Goal: Information Seeking & Learning: Understand process/instructions

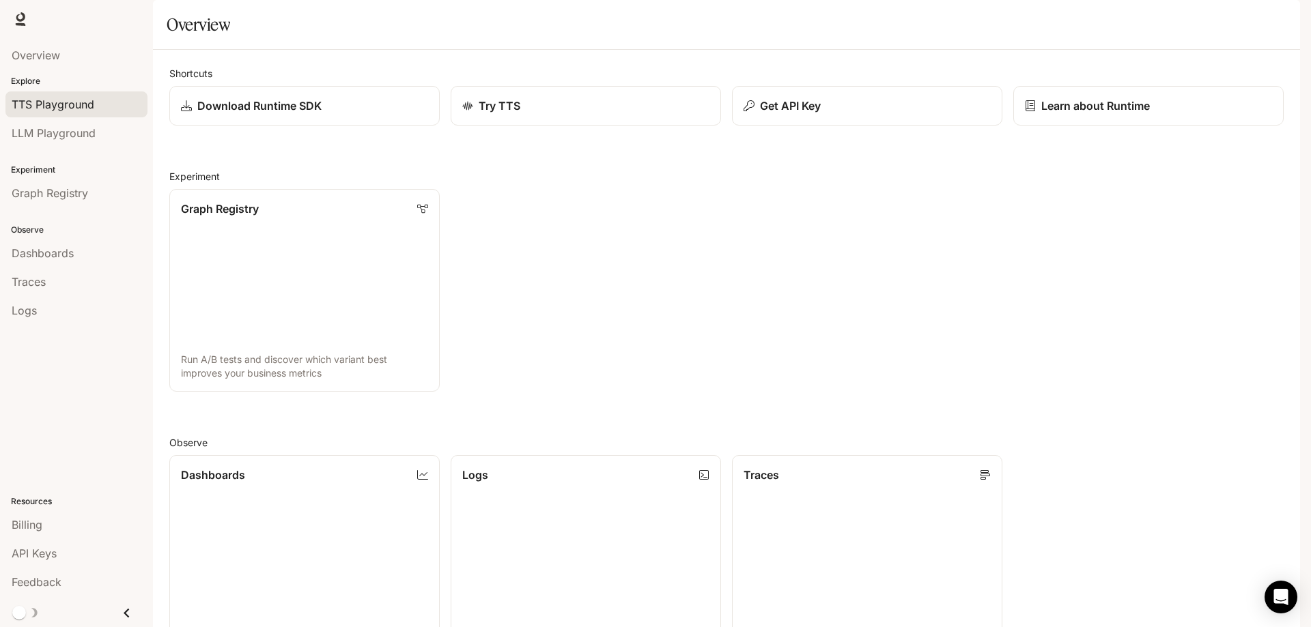
click at [76, 96] on span "TTS Playground" at bounding box center [53, 104] width 83 height 16
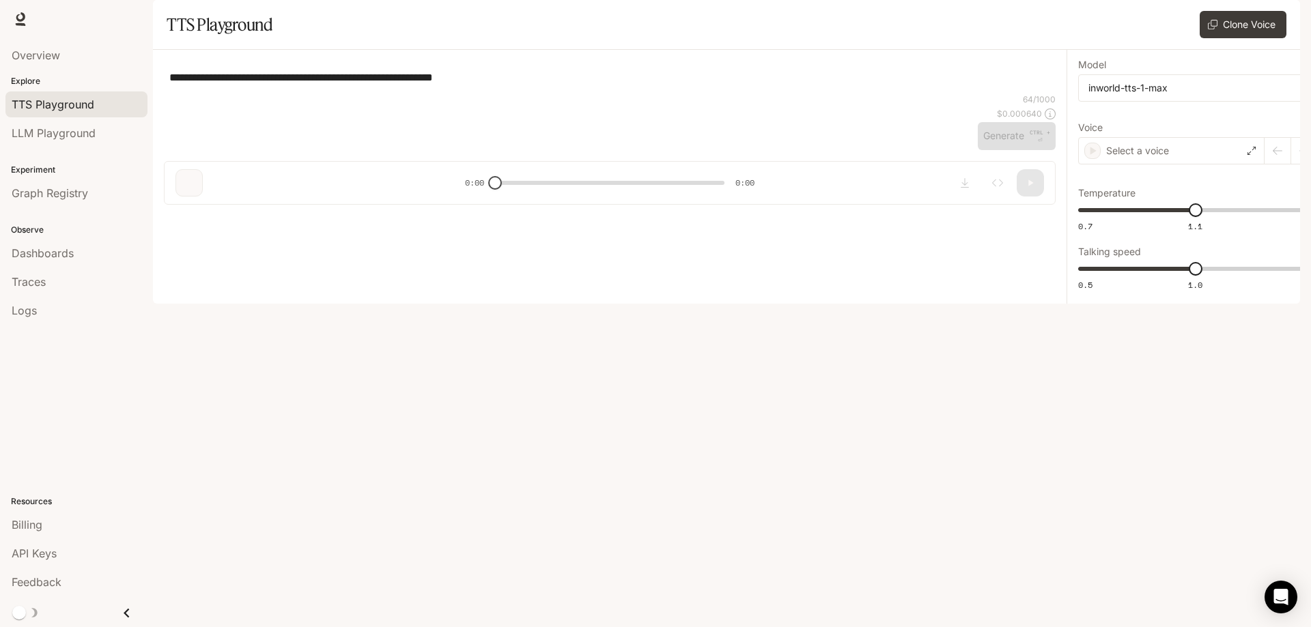
type textarea "**********"
type input "**********"
type input "***"
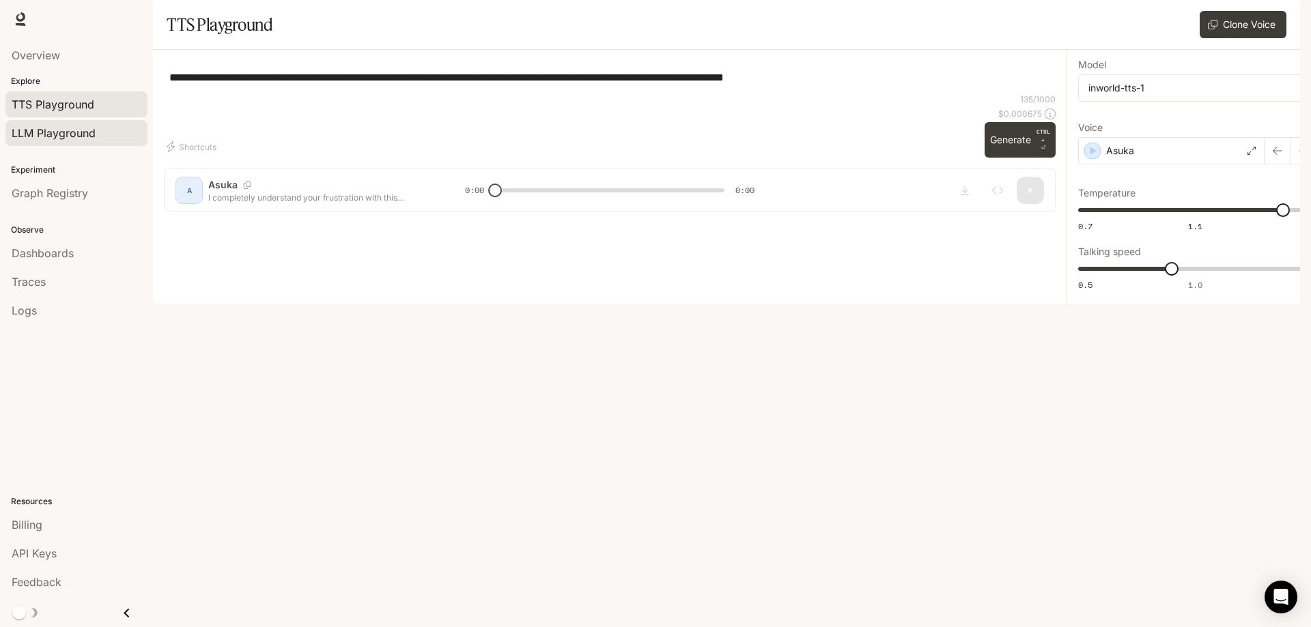
click at [64, 132] on span "LLM Playground" at bounding box center [54, 133] width 84 height 16
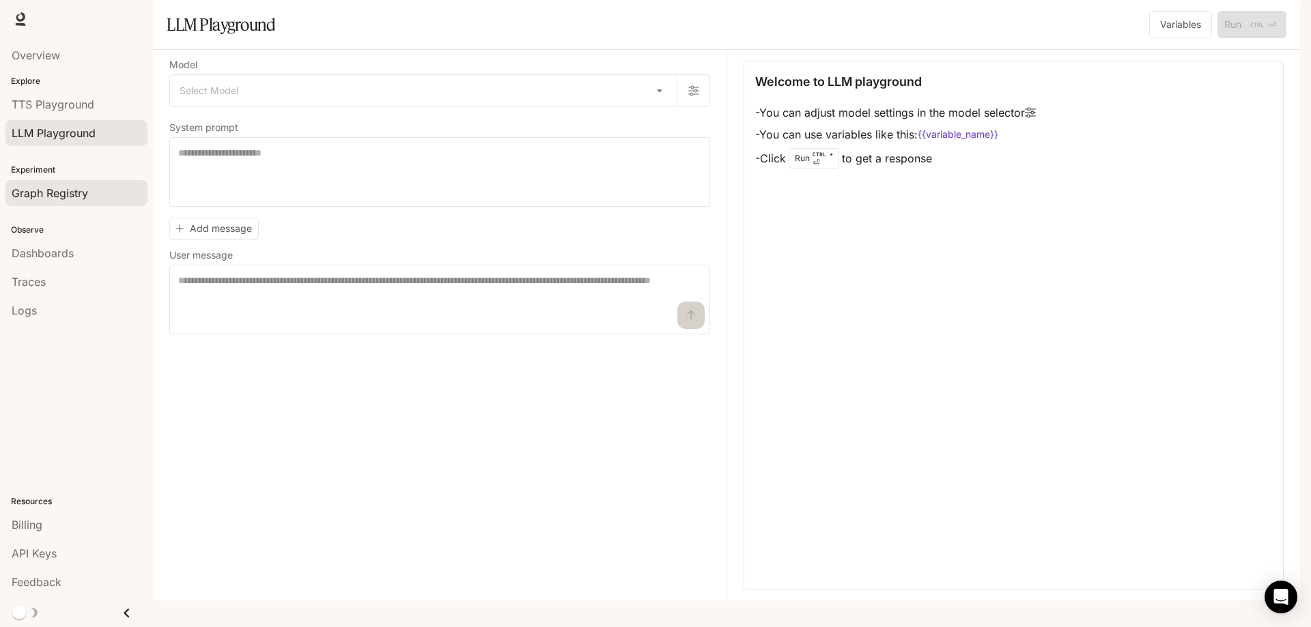
click at [68, 186] on span "Graph Registry" at bounding box center [50, 193] width 76 height 16
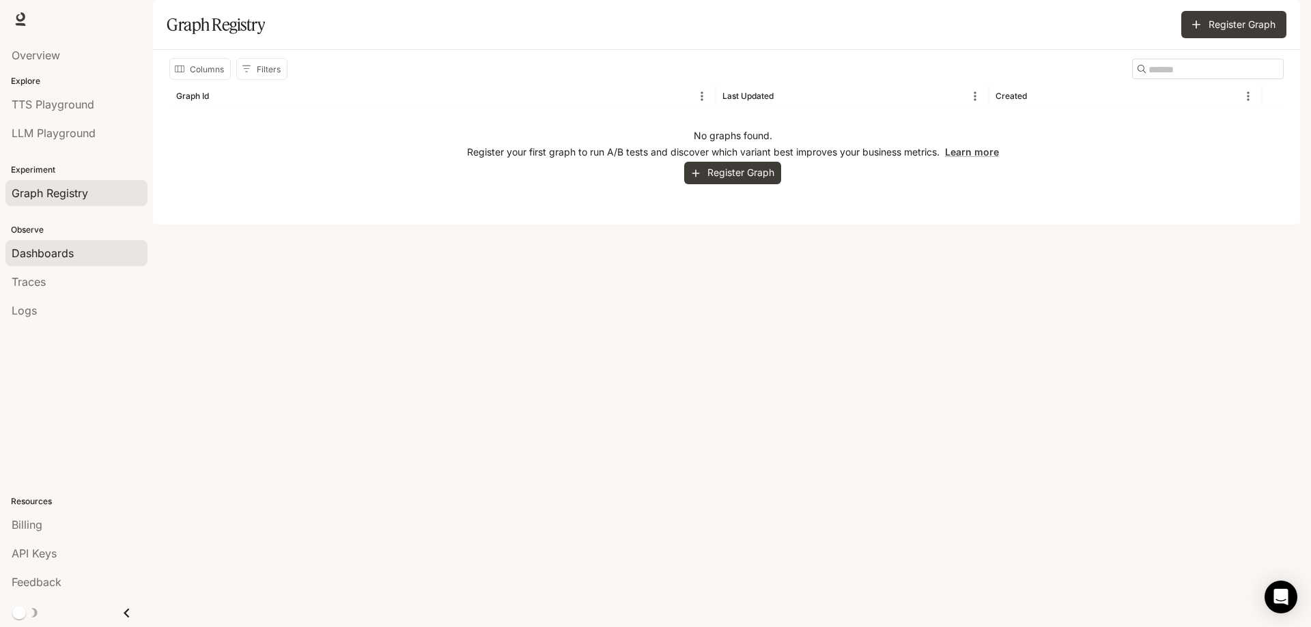
click at [56, 245] on span "Dashboards" at bounding box center [43, 253] width 62 height 16
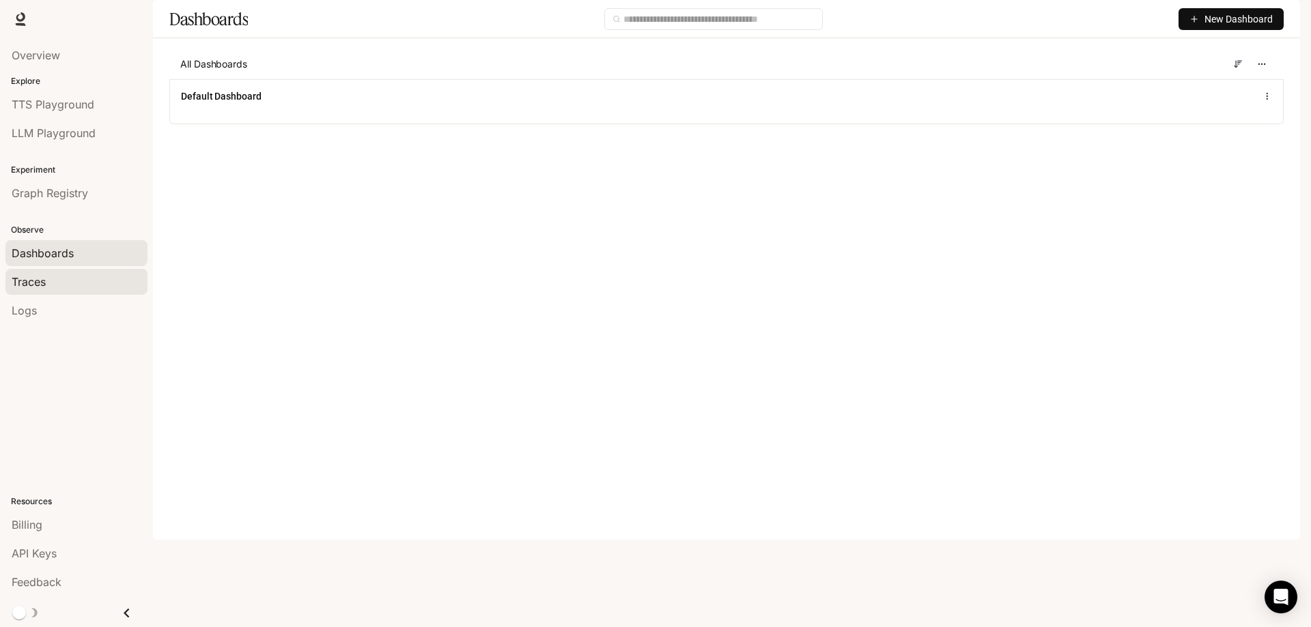
click at [55, 274] on div "Traces" at bounding box center [77, 282] width 130 height 16
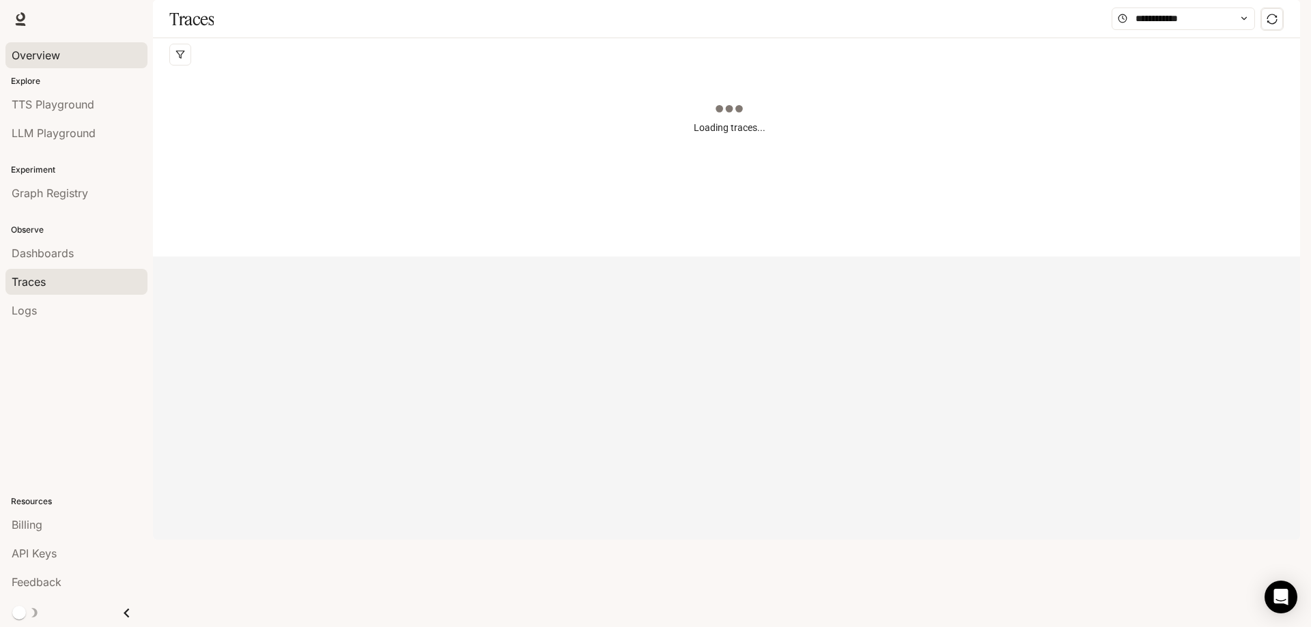
click at [48, 56] on span "Overview" at bounding box center [36, 55] width 48 height 16
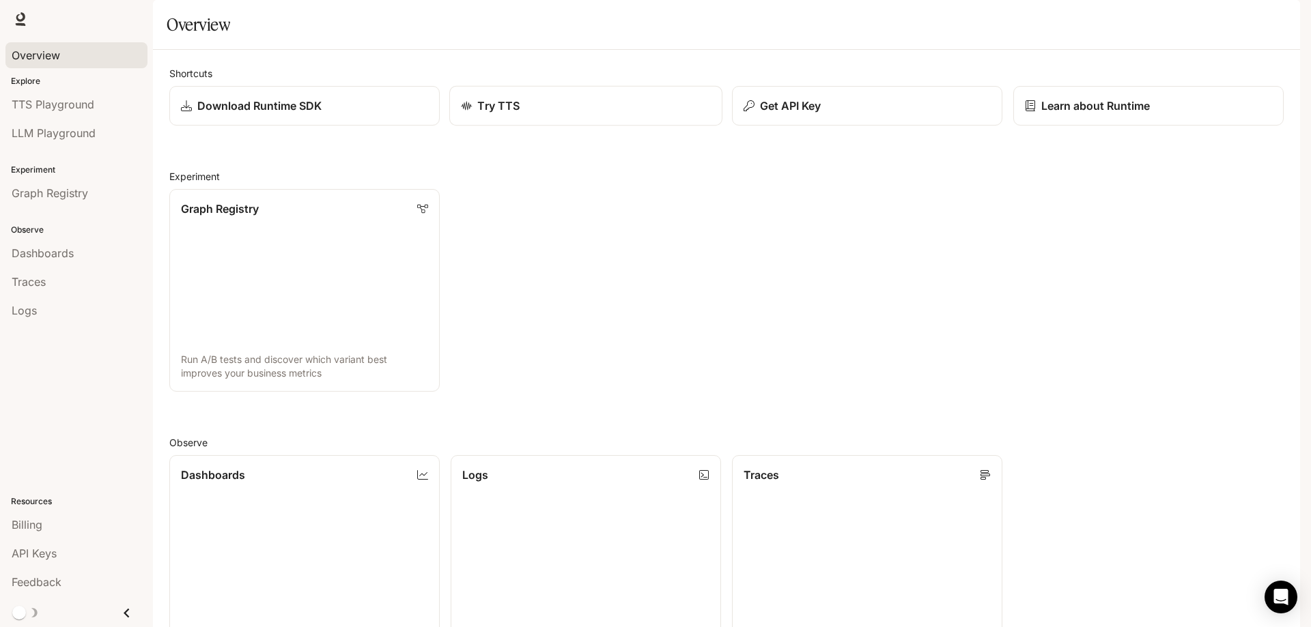
click at [600, 126] on link "Try TTS" at bounding box center [585, 106] width 273 height 40
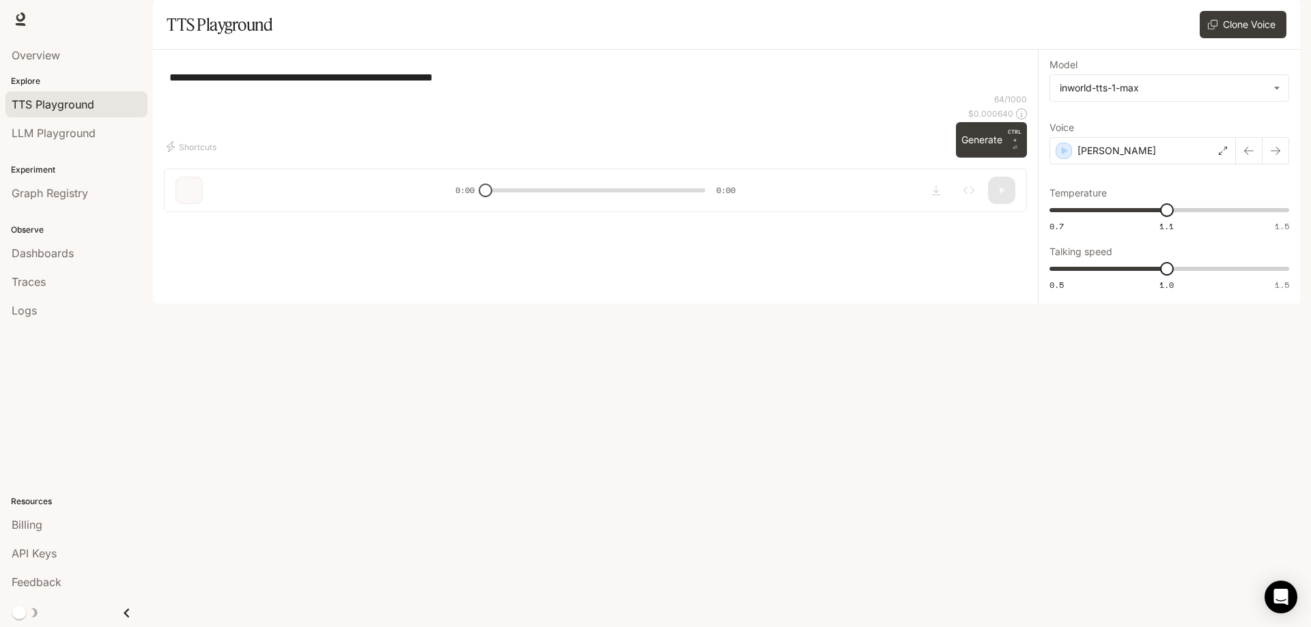
type textarea "**********"
type input "**********"
type input "***"
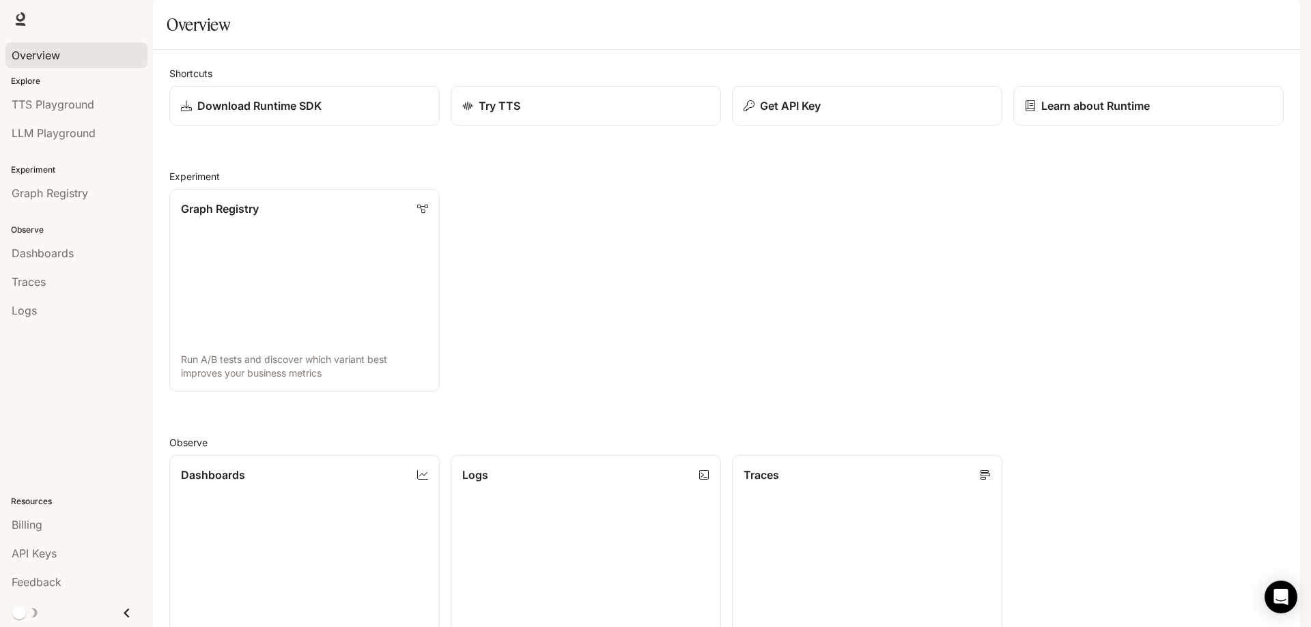
click at [1163, 18] on span "Runtime" at bounding box center [1152, 19] width 39 height 17
click at [153, 532] on div "Shortcuts Download Runtime SDK Try TTS Get API Key Learn about Runtime Experime…" at bounding box center [726, 495] width 1147 height 891
click at [119, 609] on icon "Close drawer" at bounding box center [126, 613] width 18 height 18
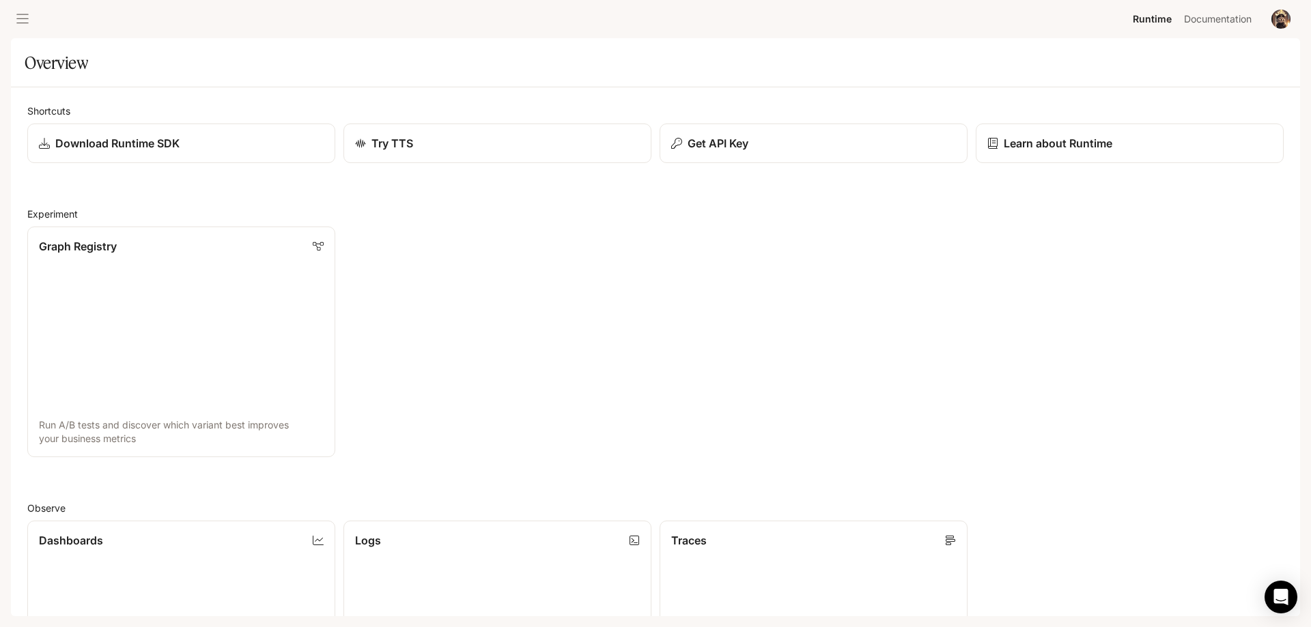
click at [22, 20] on icon "open drawer" at bounding box center [23, 19] width 14 height 14
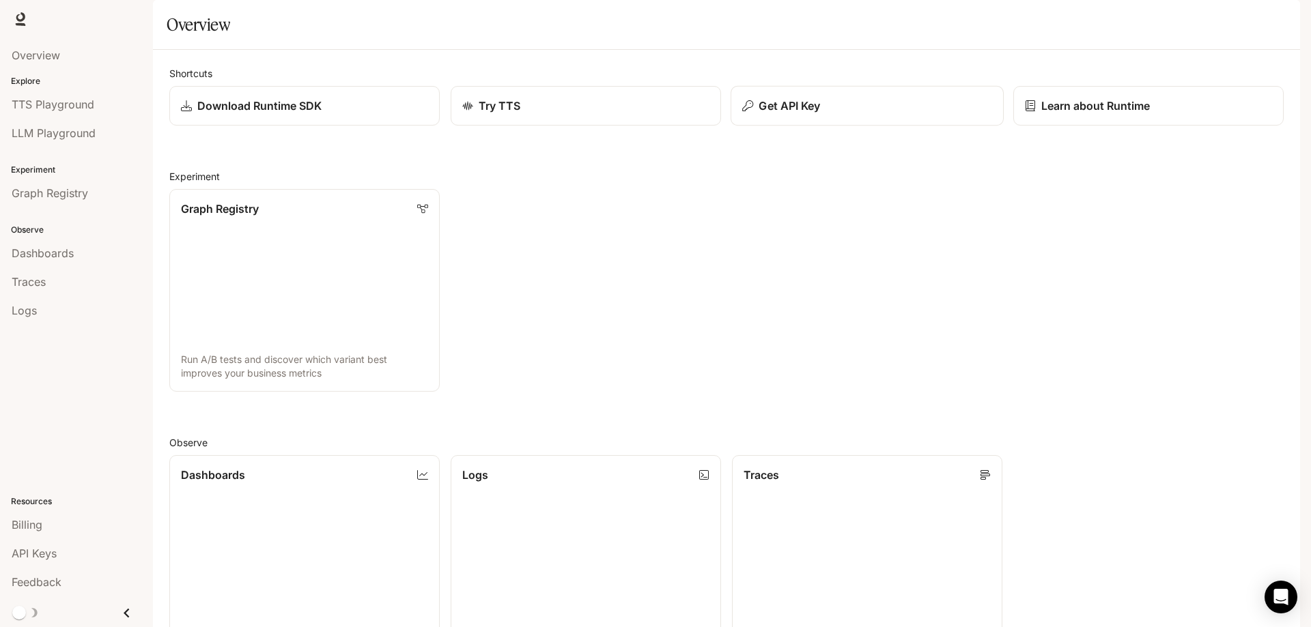
click at [774, 114] on p "Get API Key" at bounding box center [789, 106] width 61 height 16
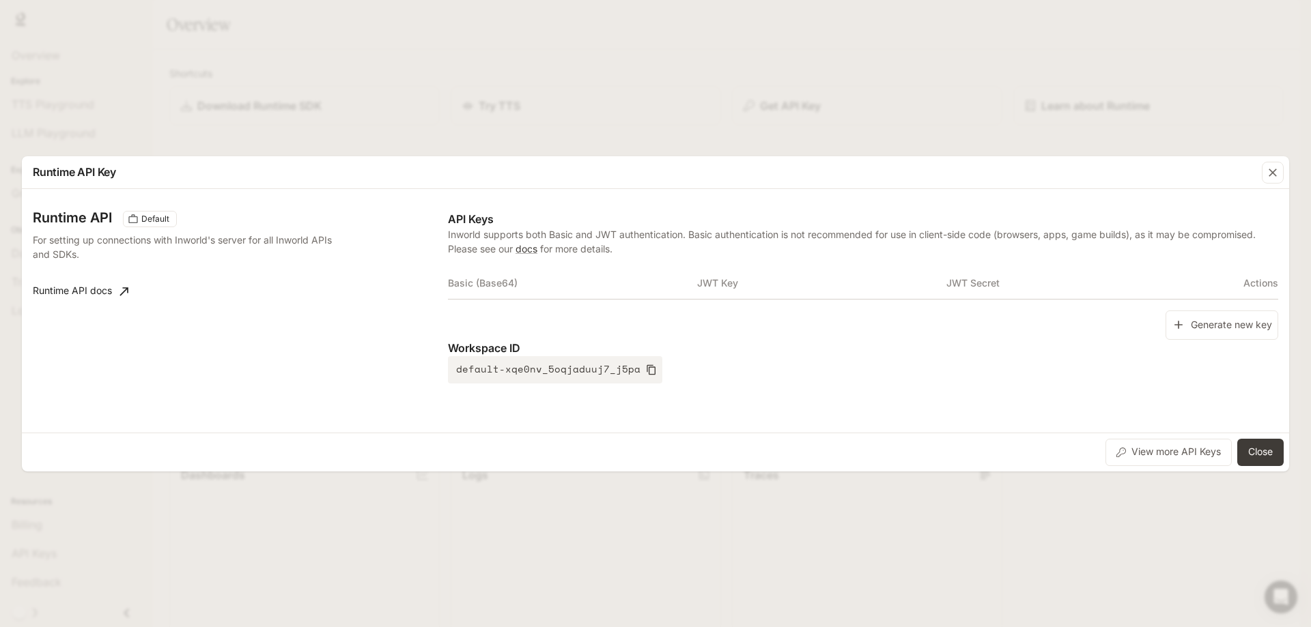
drag, startPoint x: 774, startPoint y: 135, endPoint x: 369, endPoint y: 332, distance: 450.7
click at [369, 332] on div "Runtime API Default For setting up connections with Inworld's server for all In…" at bounding box center [240, 297] width 415 height 173
click at [539, 367] on button "default-xqe0nv_5oqjaduuj7_j5pa" at bounding box center [555, 369] width 214 height 27
click at [1262, 444] on button "Close" at bounding box center [1260, 452] width 46 height 27
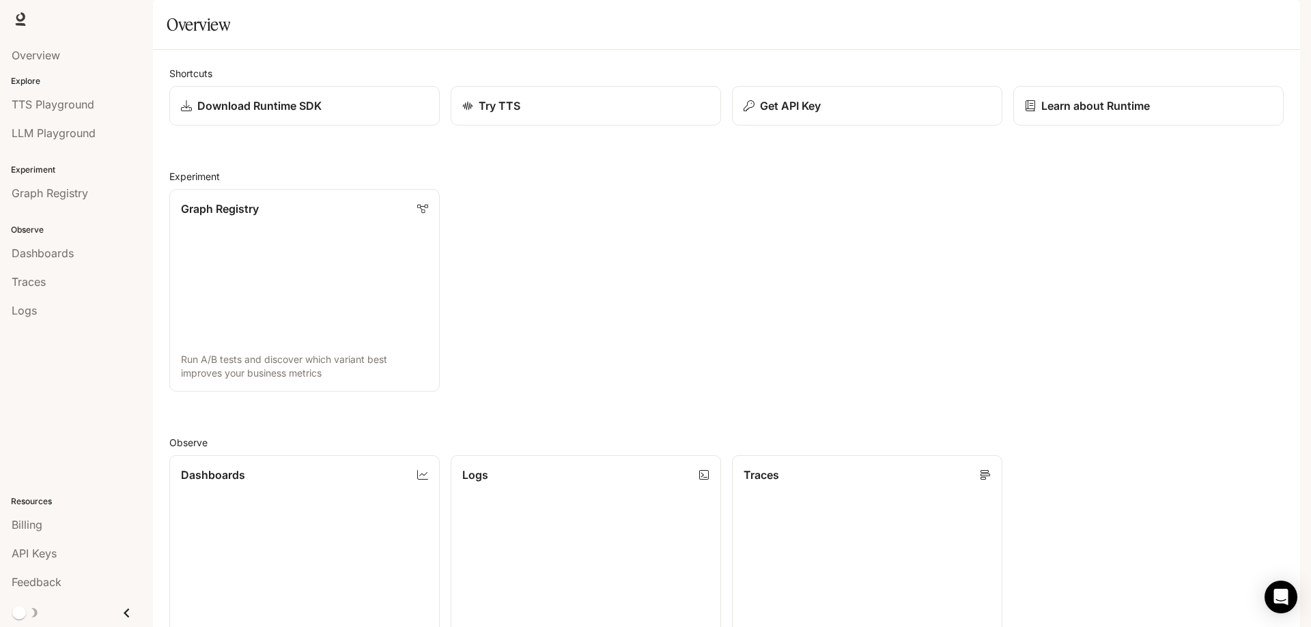
drag, startPoint x: 901, startPoint y: 438, endPoint x: 835, endPoint y: 434, distance: 65.7
click at [835, 434] on div "Shortcuts Download Runtime SDK Try TTS Get API Key Learn about Runtime Experime…" at bounding box center [726, 495] width 1114 height 858
click at [389, 114] on div "Download Runtime SDK" at bounding box center [305, 106] width 250 height 16
click at [1282, 16] on img "button" at bounding box center [1280, 19] width 19 height 19
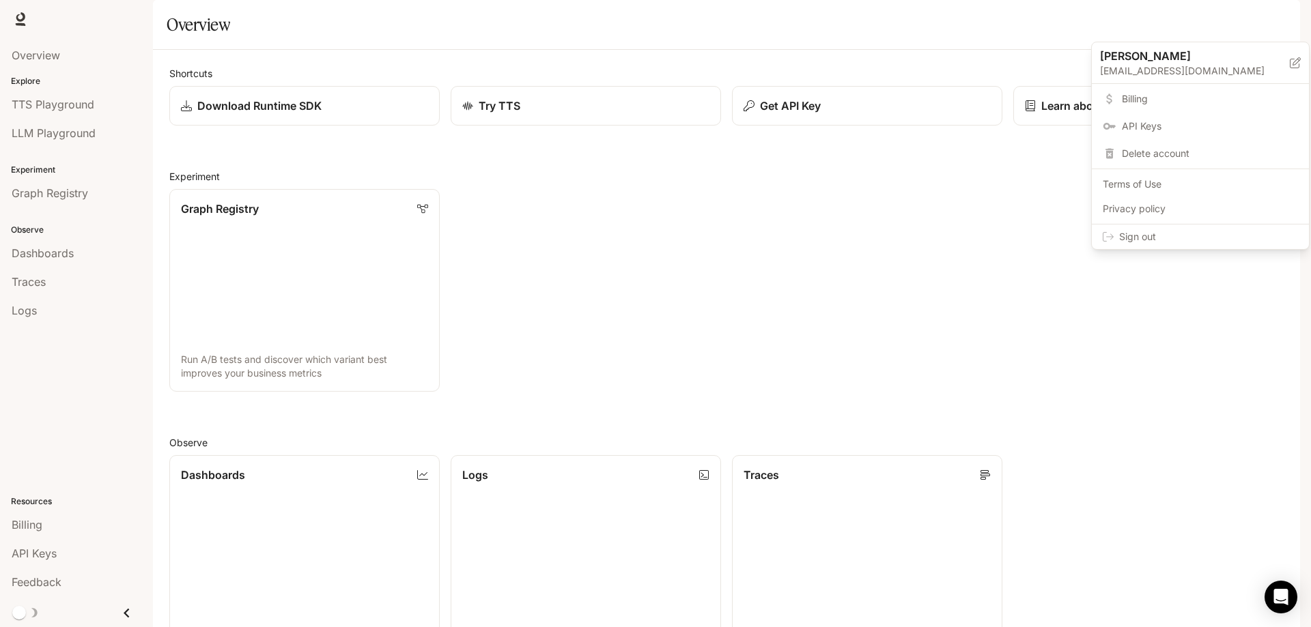
click at [1132, 230] on span "Sign out" at bounding box center [1208, 237] width 179 height 14
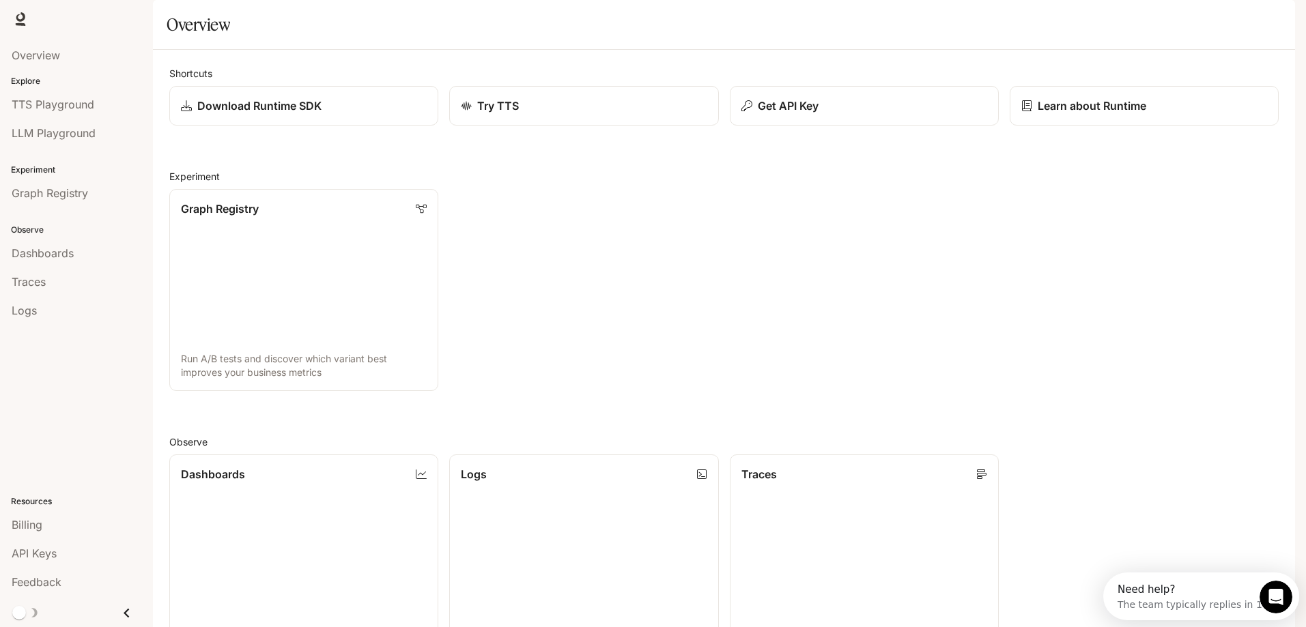
click at [1153, 18] on span "Runtime" at bounding box center [1147, 19] width 39 height 17
click at [1278, 16] on img "button" at bounding box center [1280, 19] width 19 height 19
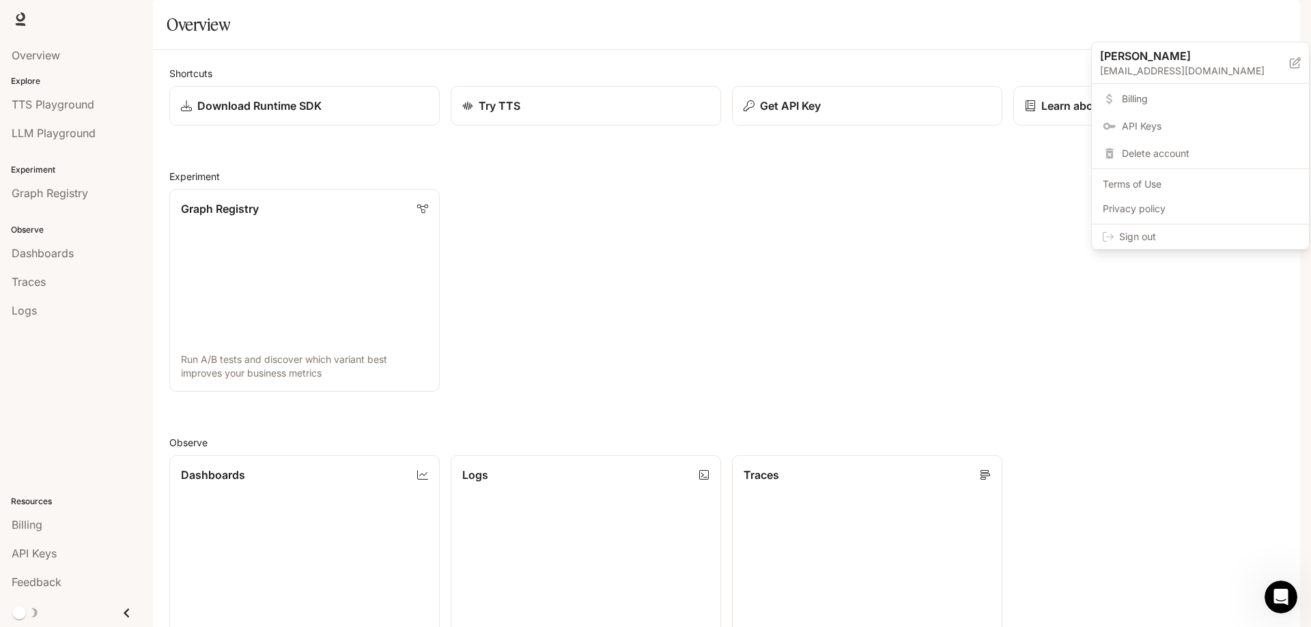
click at [869, 52] on div at bounding box center [655, 313] width 1311 height 627
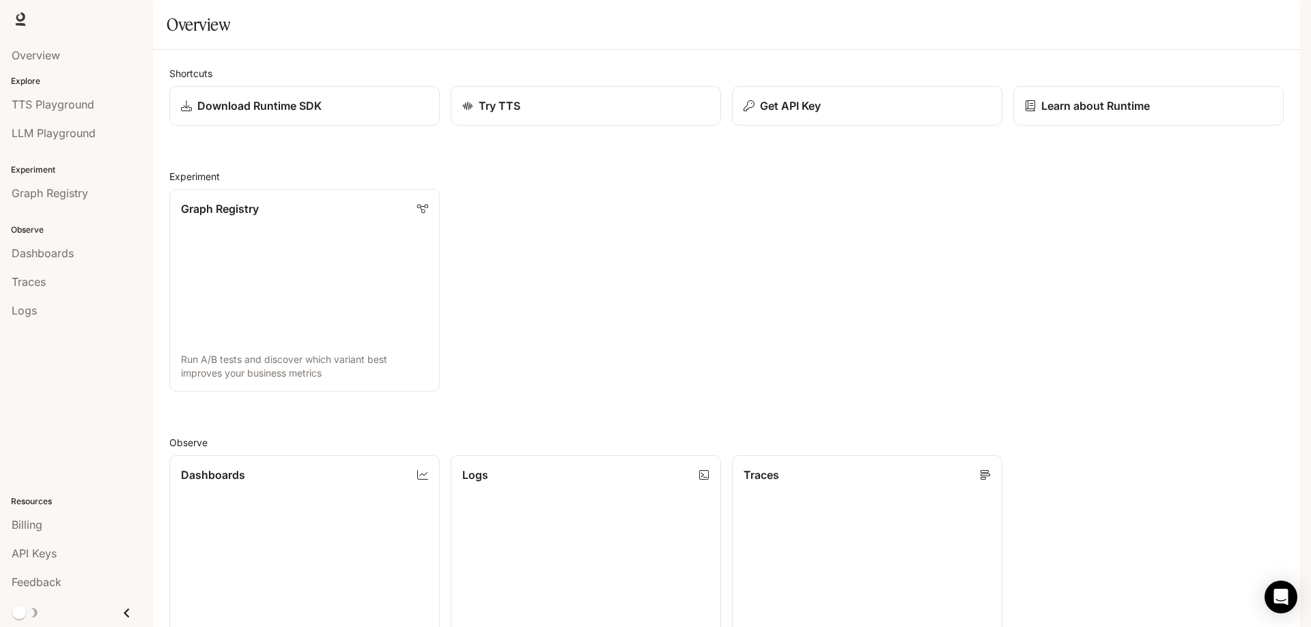
click at [117, 613] on icon "Close drawer" at bounding box center [126, 613] width 18 height 18
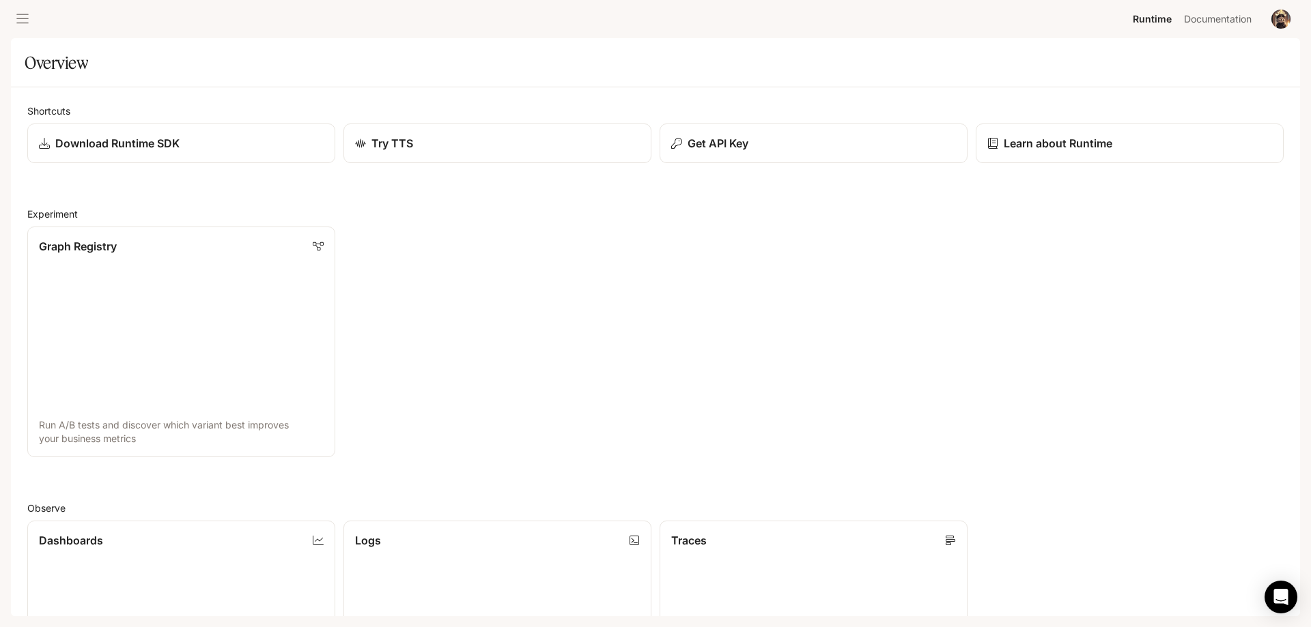
click at [23, 12] on icon "open drawer" at bounding box center [23, 19] width 14 height 14
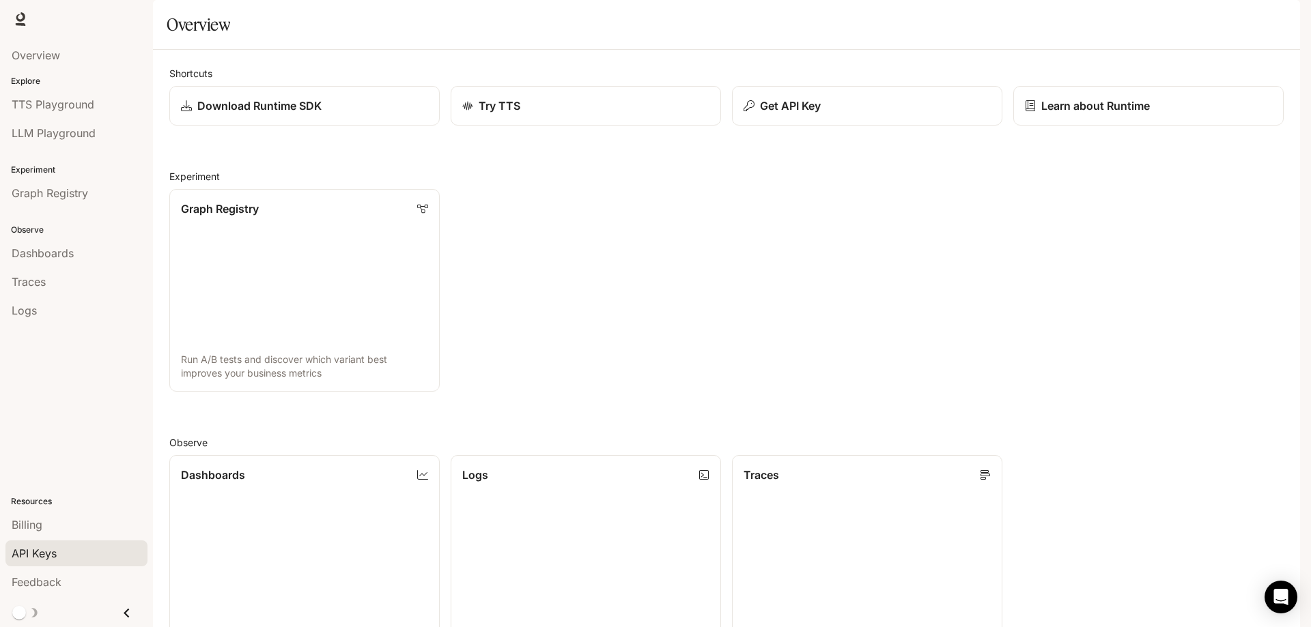
click at [74, 560] on div "API Keys" at bounding box center [77, 554] width 130 height 16
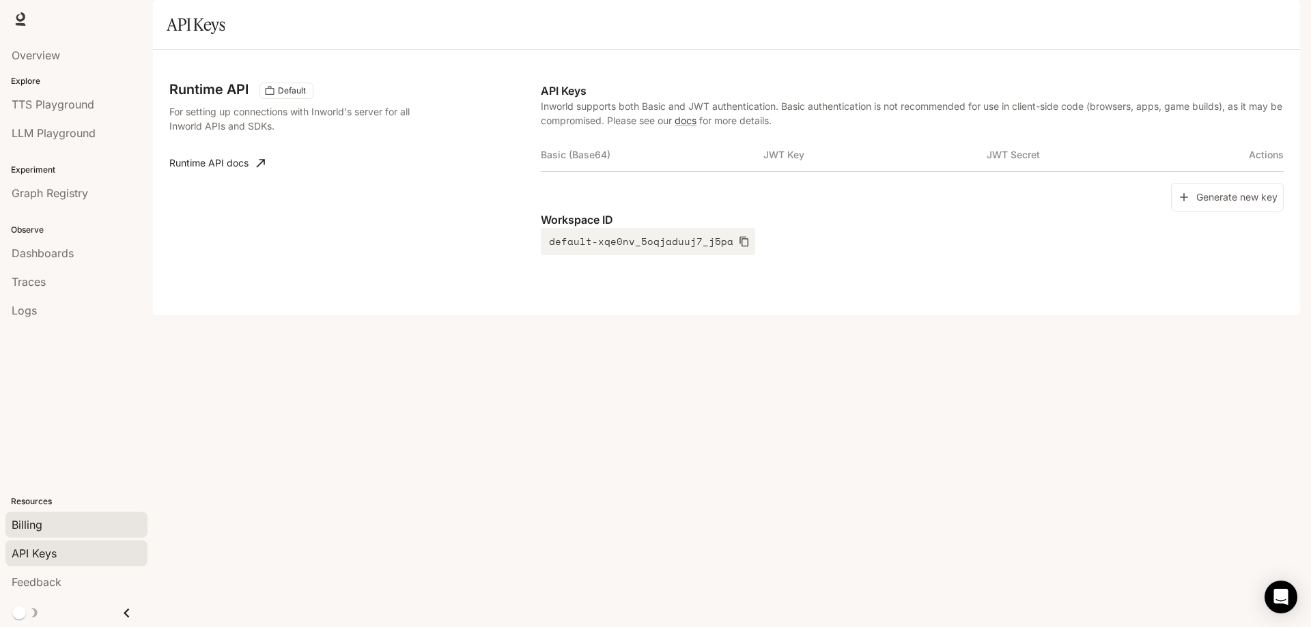
click at [61, 533] on div "Billing" at bounding box center [77, 525] width 130 height 16
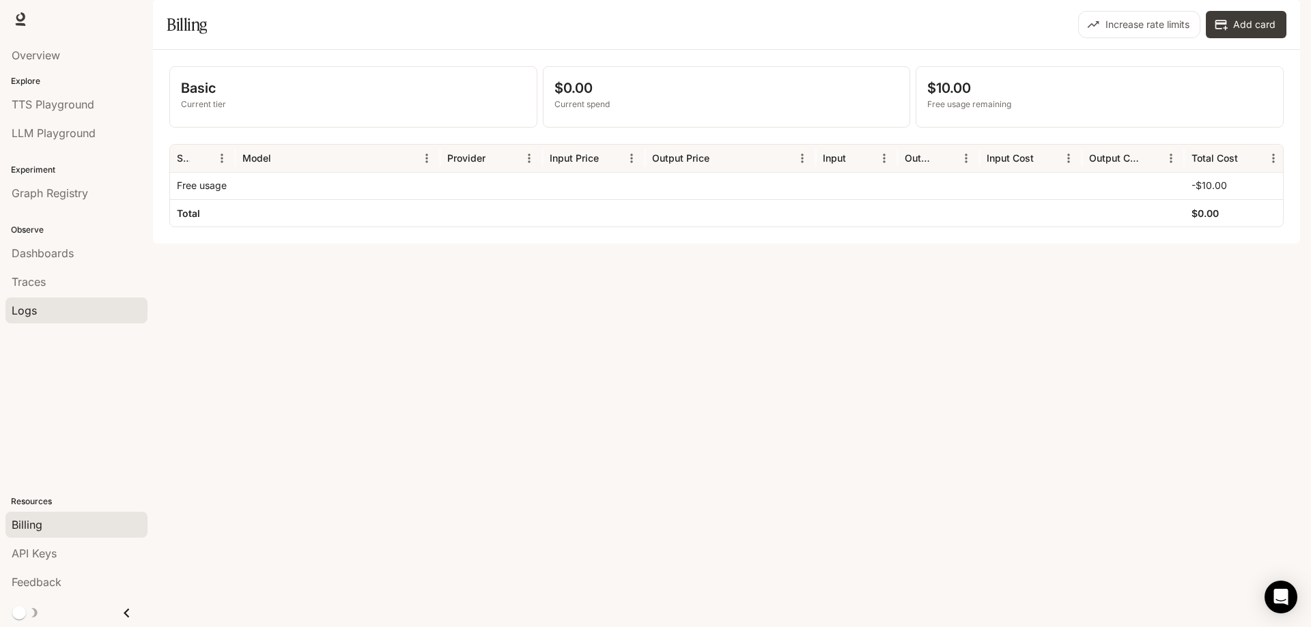
click at [26, 302] on span "Logs" at bounding box center [24, 310] width 25 height 16
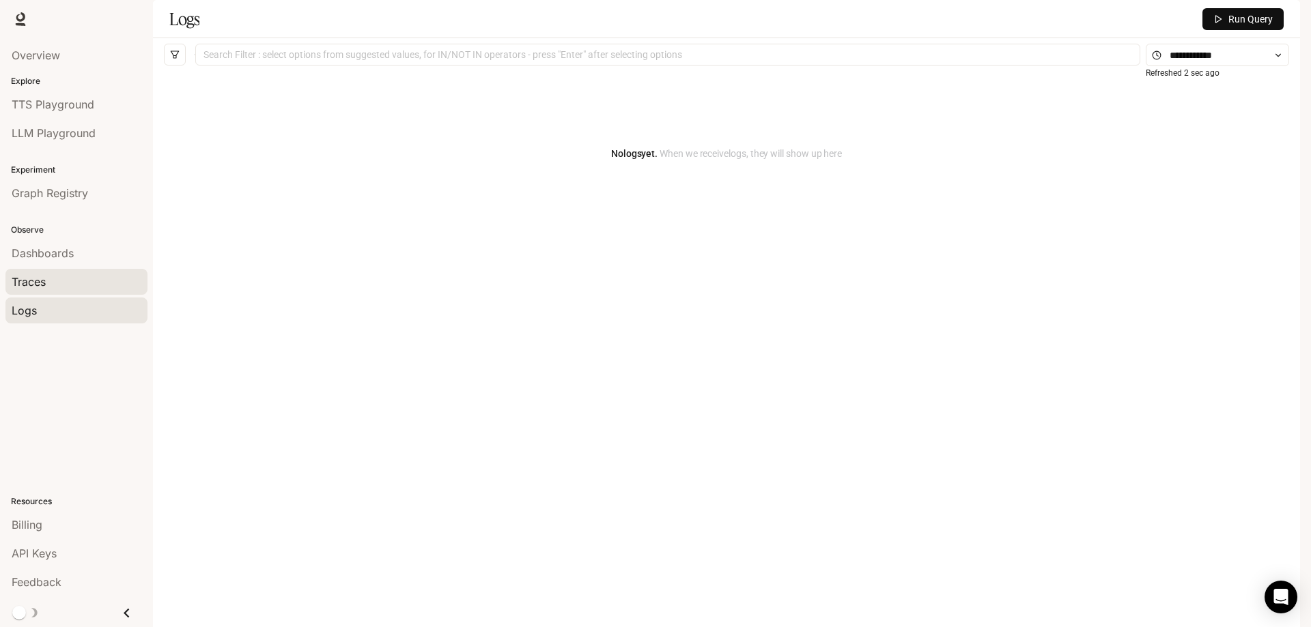
click at [42, 274] on span "Traces" at bounding box center [29, 282] width 34 height 16
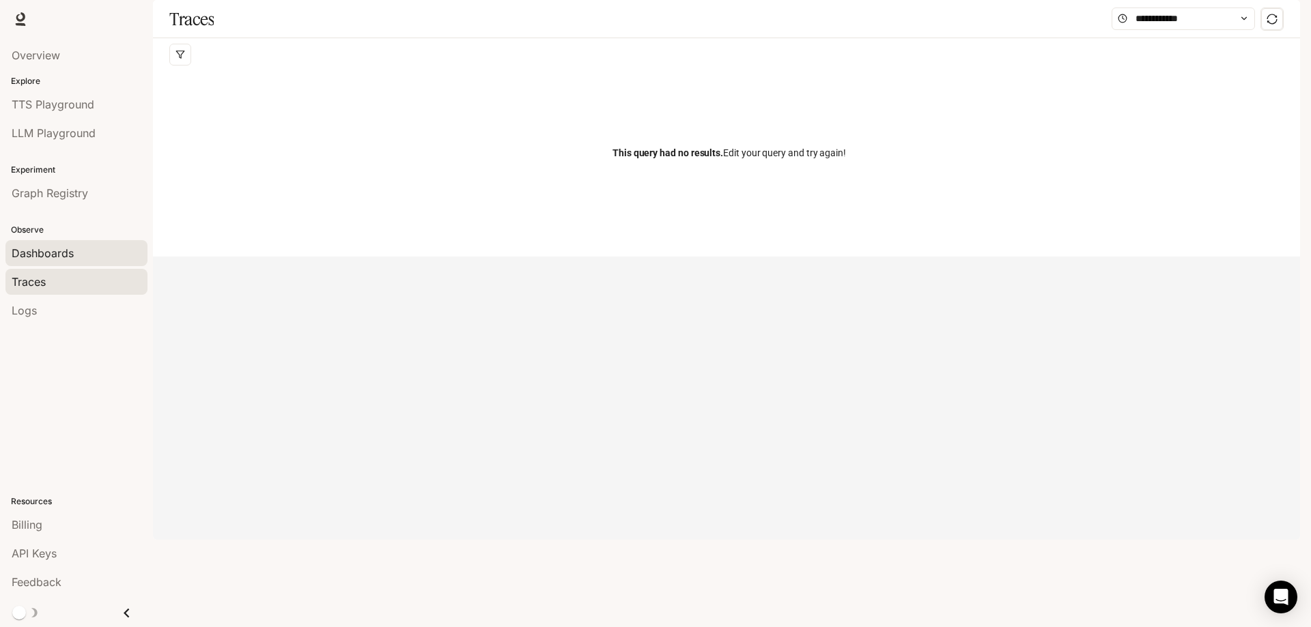
click at [79, 245] on div "Dashboards" at bounding box center [77, 253] width 130 height 16
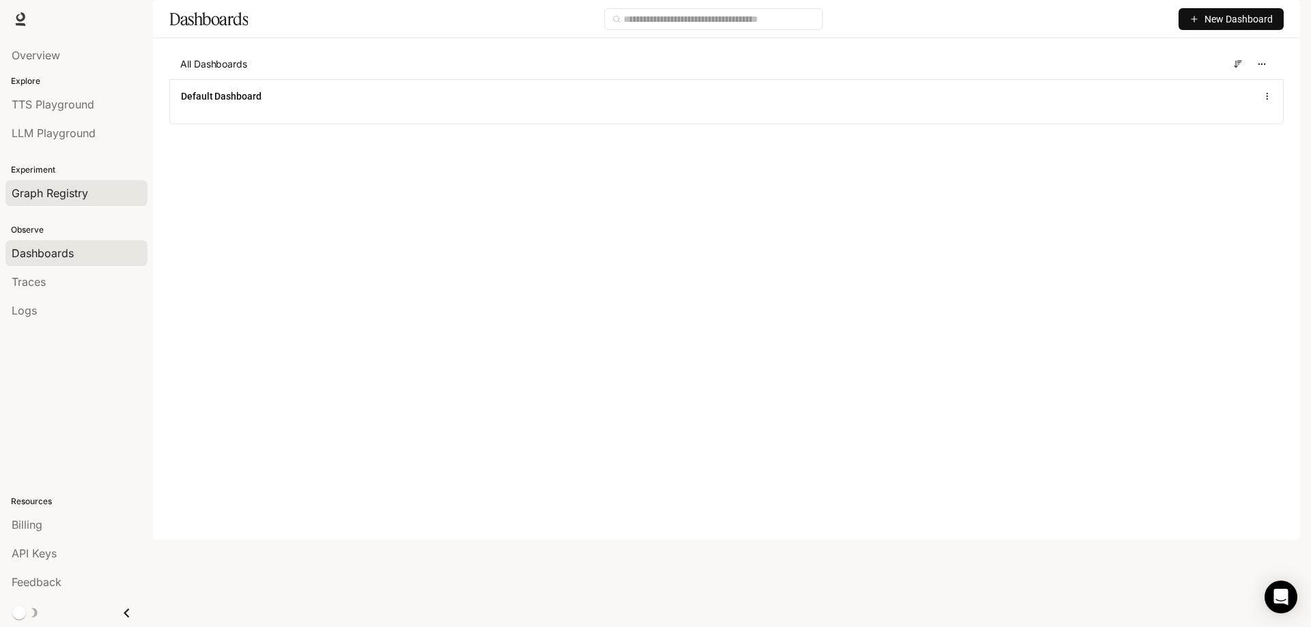
click at [86, 186] on div "Graph Registry" at bounding box center [77, 193] width 130 height 16
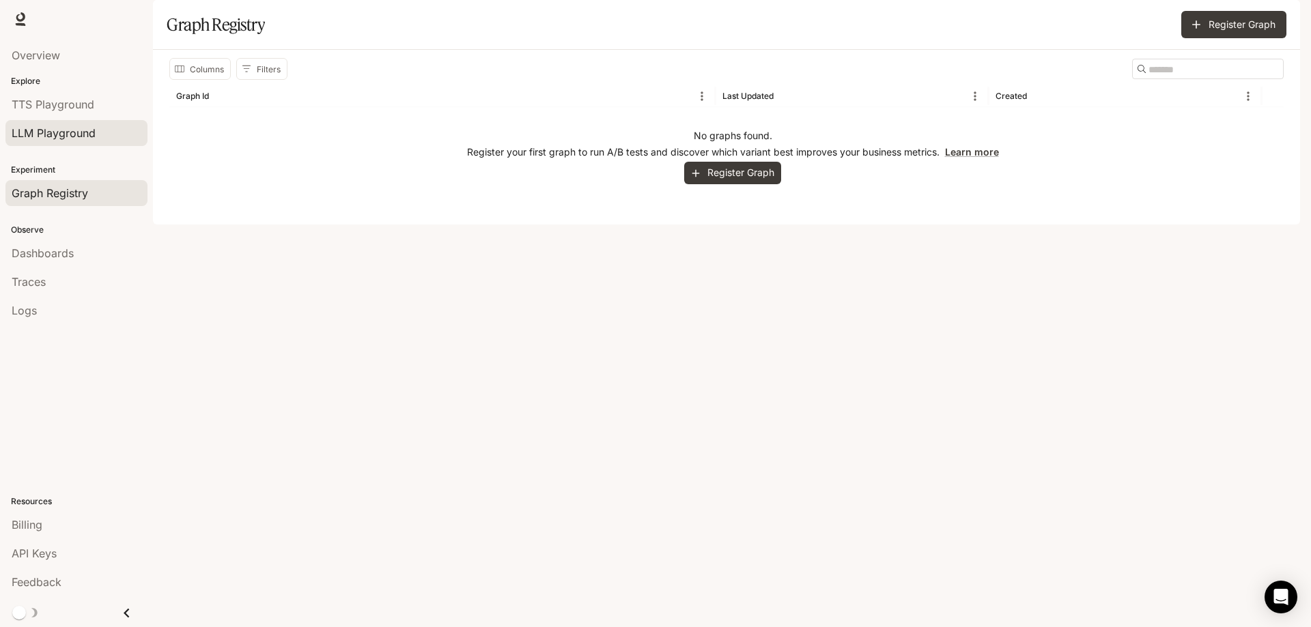
click at [80, 125] on span "LLM Playground" at bounding box center [54, 133] width 84 height 16
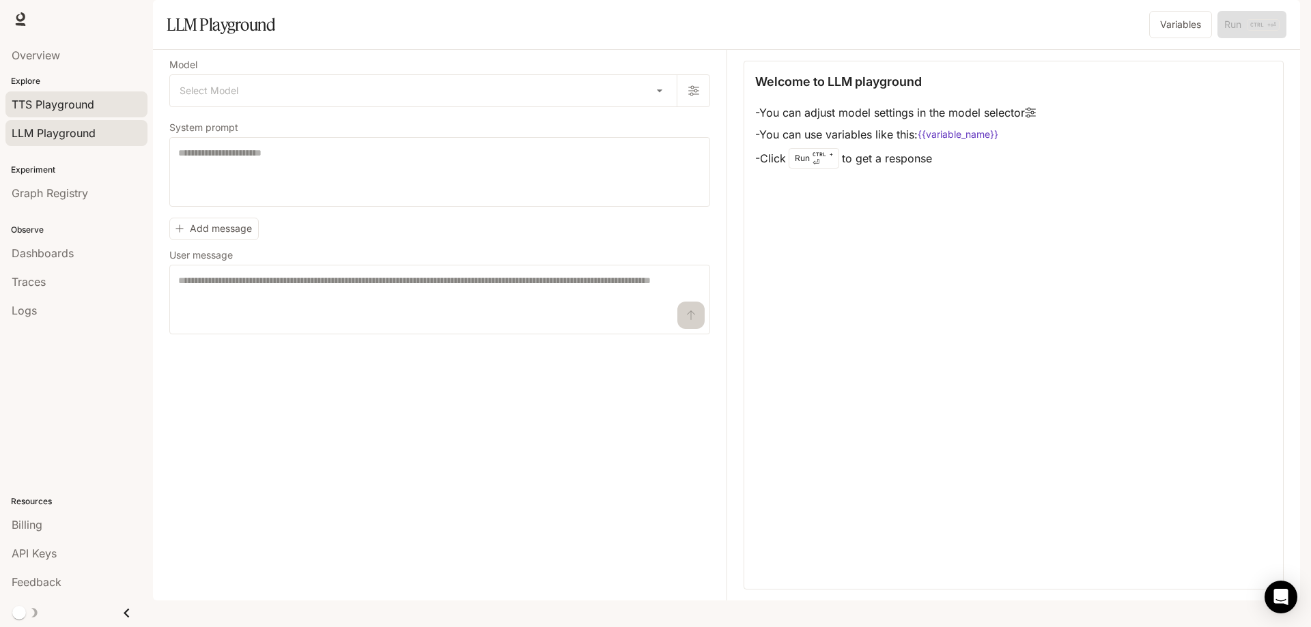
click at [76, 99] on span "TTS Playground" at bounding box center [53, 104] width 83 height 16
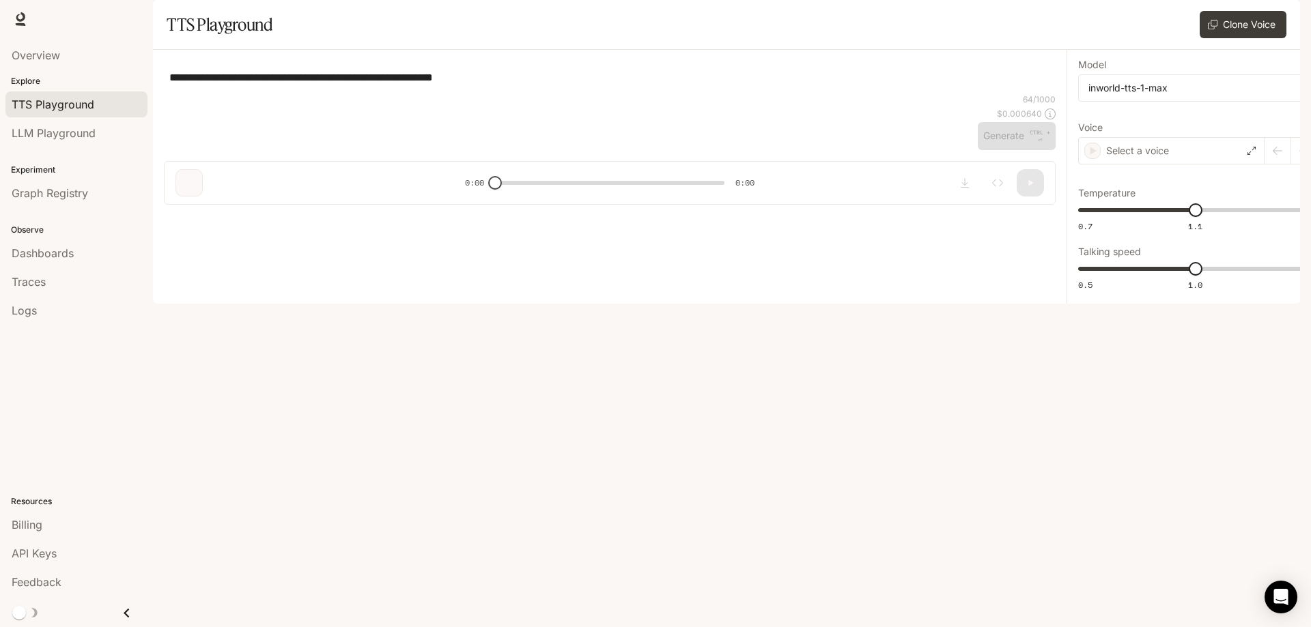
type textarea "**********"
type input "**********"
type input "***"
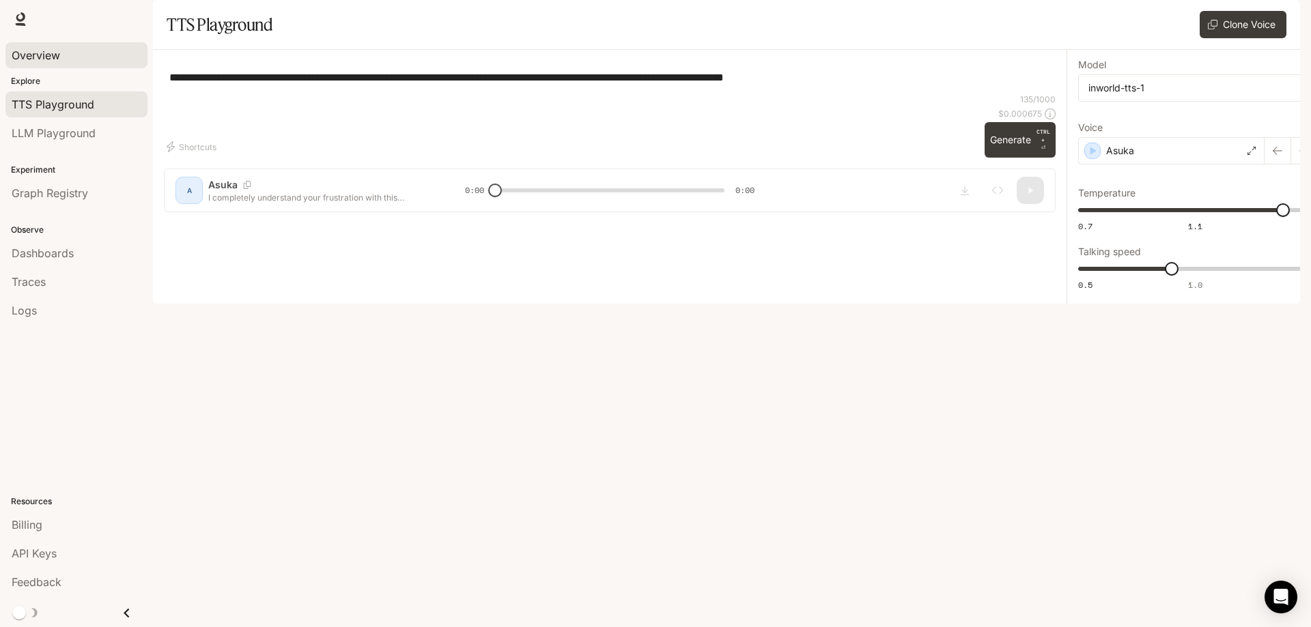
click at [41, 58] on span "Overview" at bounding box center [36, 55] width 48 height 16
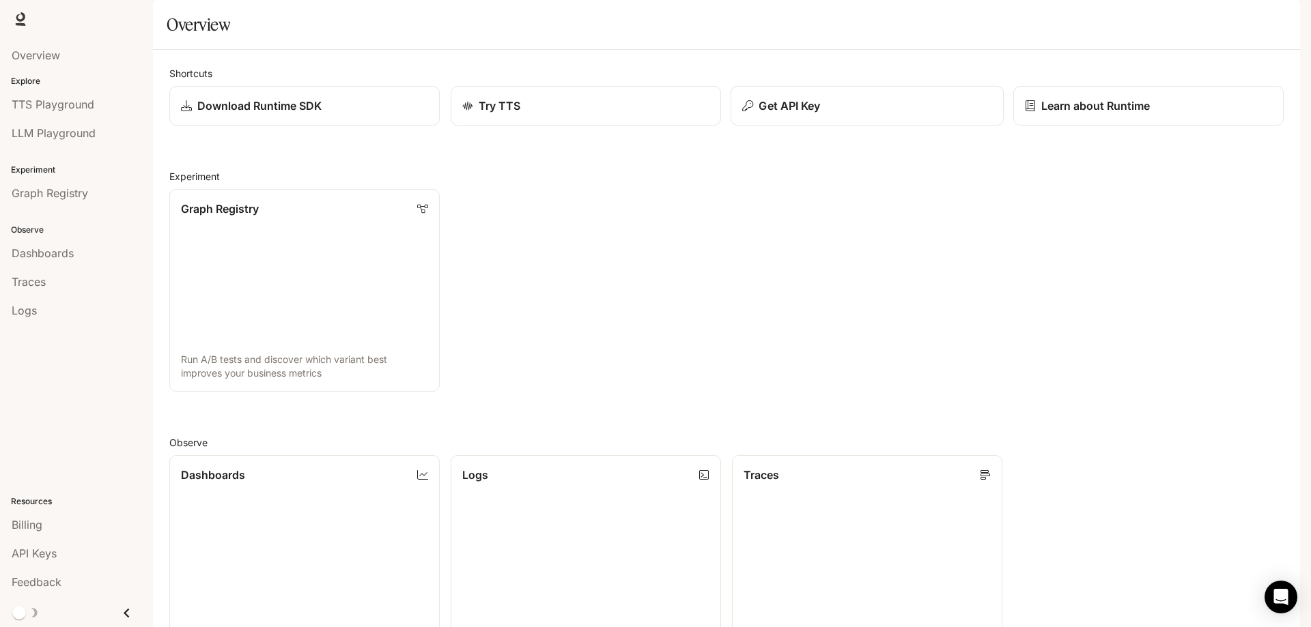
click at [844, 114] on div "Get API Key" at bounding box center [867, 106] width 250 height 16
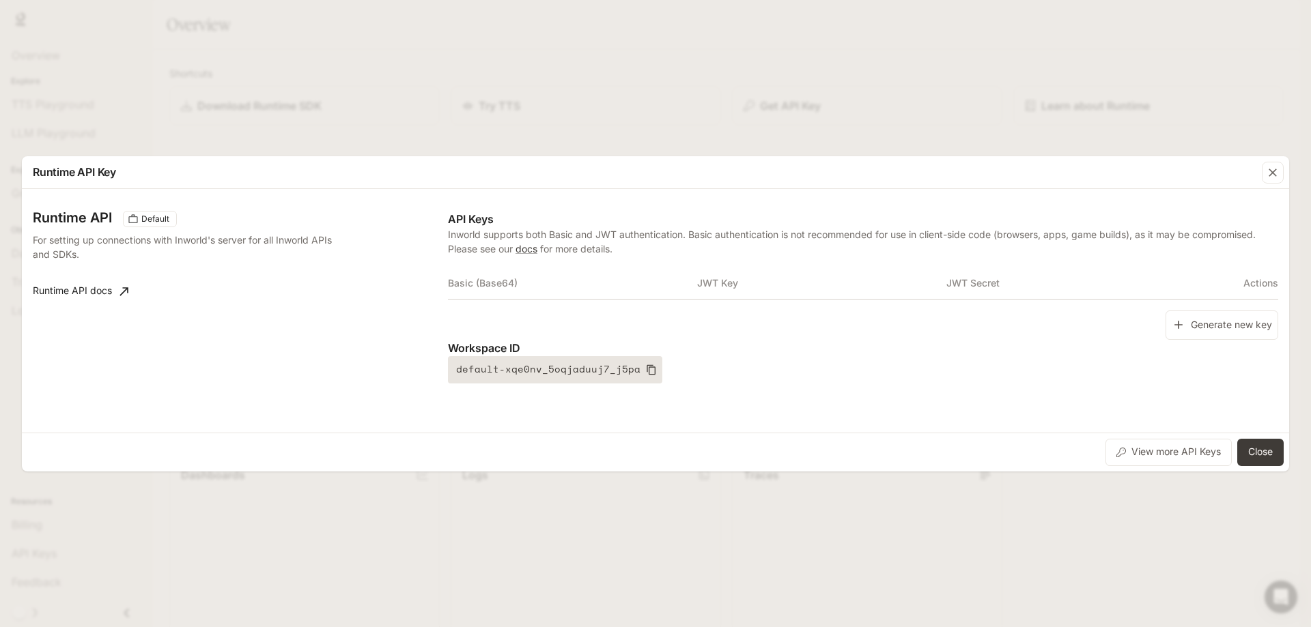
click at [553, 373] on button "default-xqe0nv_5oqjaduuj7_j5pa" at bounding box center [555, 369] width 214 height 27
click at [1273, 180] on icon "button" at bounding box center [1273, 173] width 14 height 14
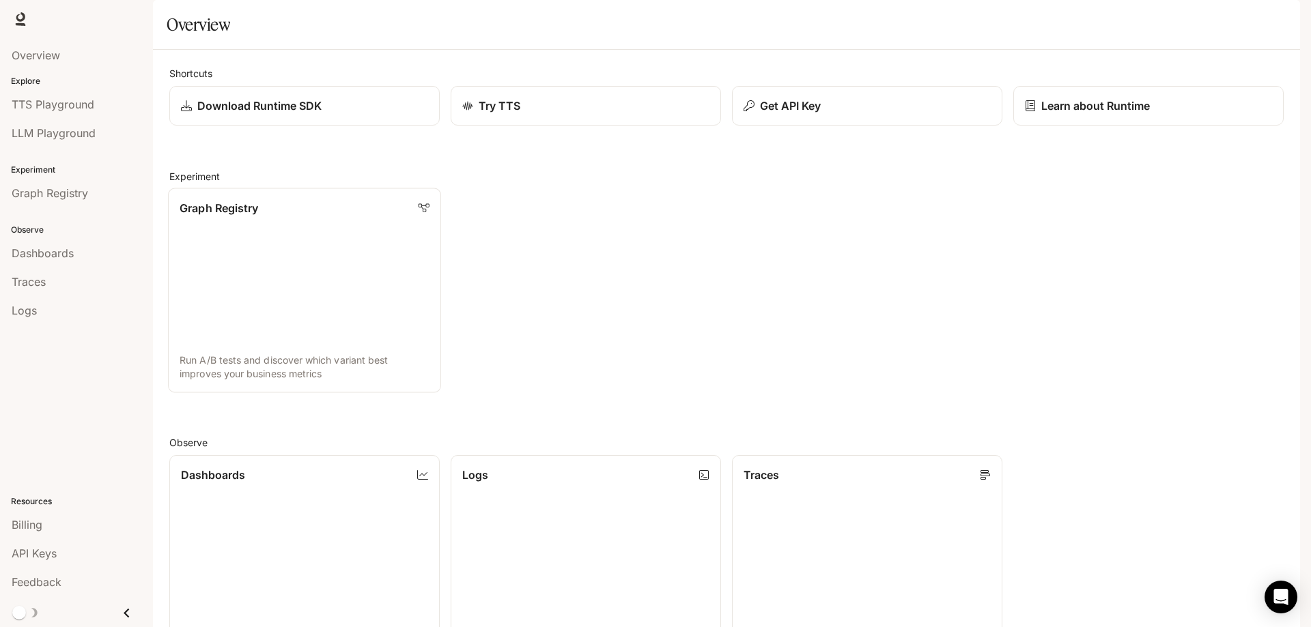
click at [337, 317] on link "Graph Registry Run A/B tests and discover which variant best improves your busi…" at bounding box center [304, 290] width 273 height 205
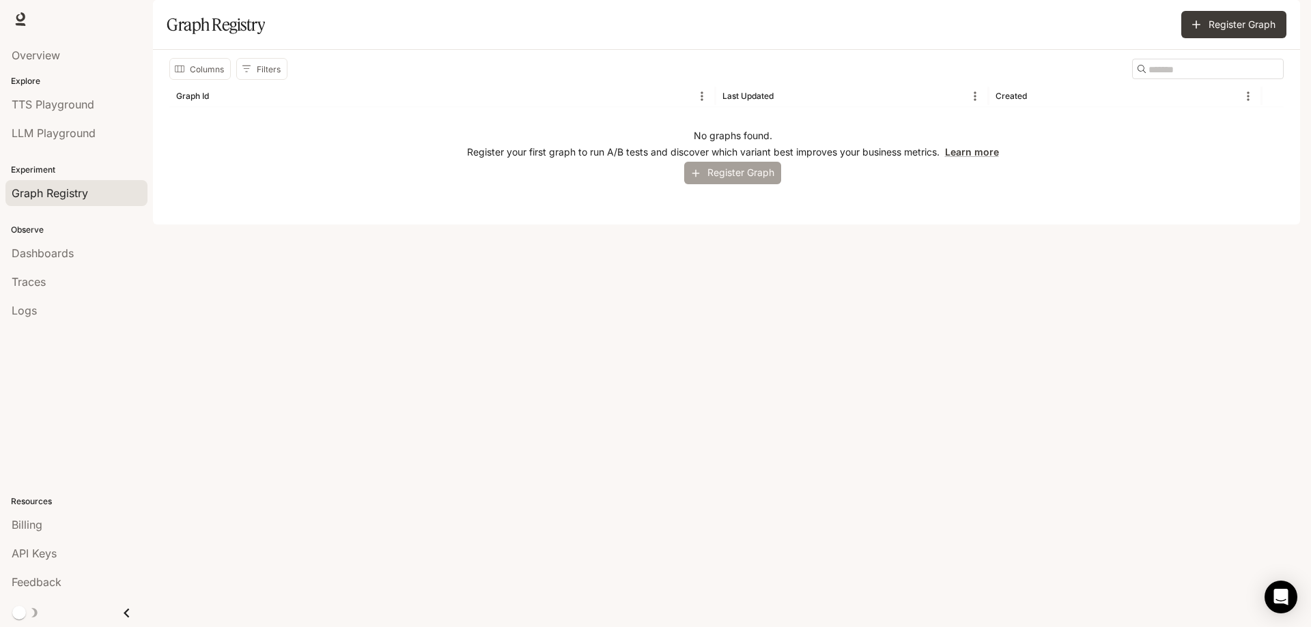
click at [732, 184] on button "Register Graph" at bounding box center [732, 173] width 97 height 23
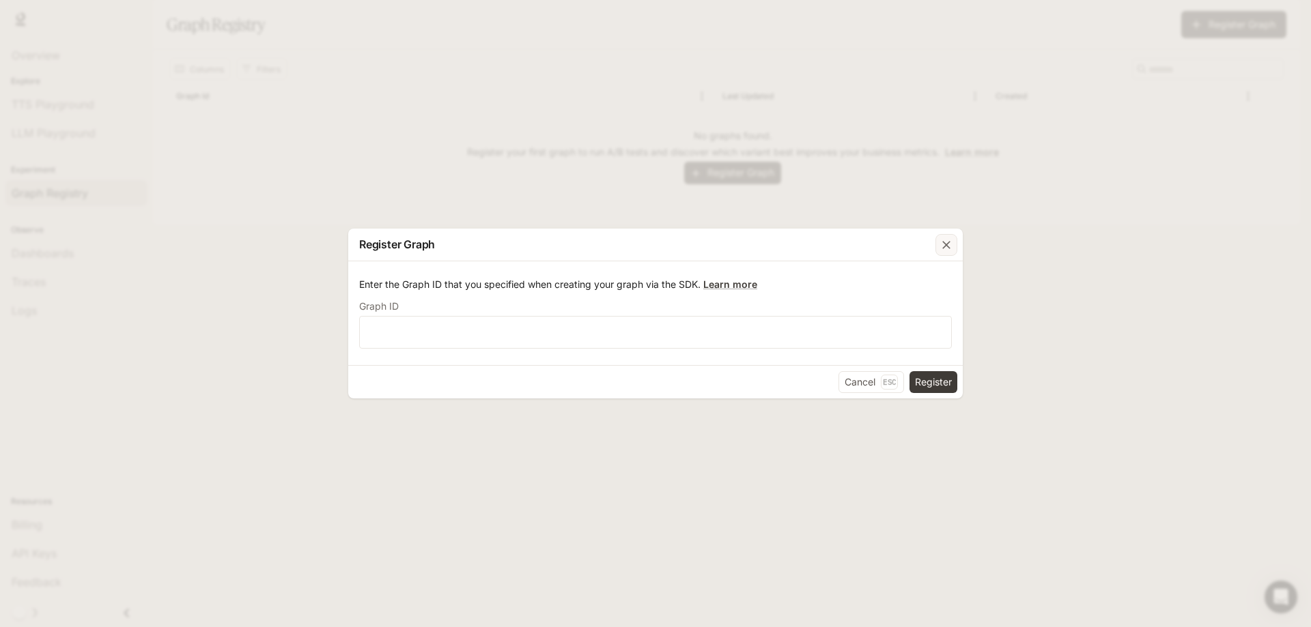
click at [948, 249] on icon "button" at bounding box center [946, 245] width 8 height 8
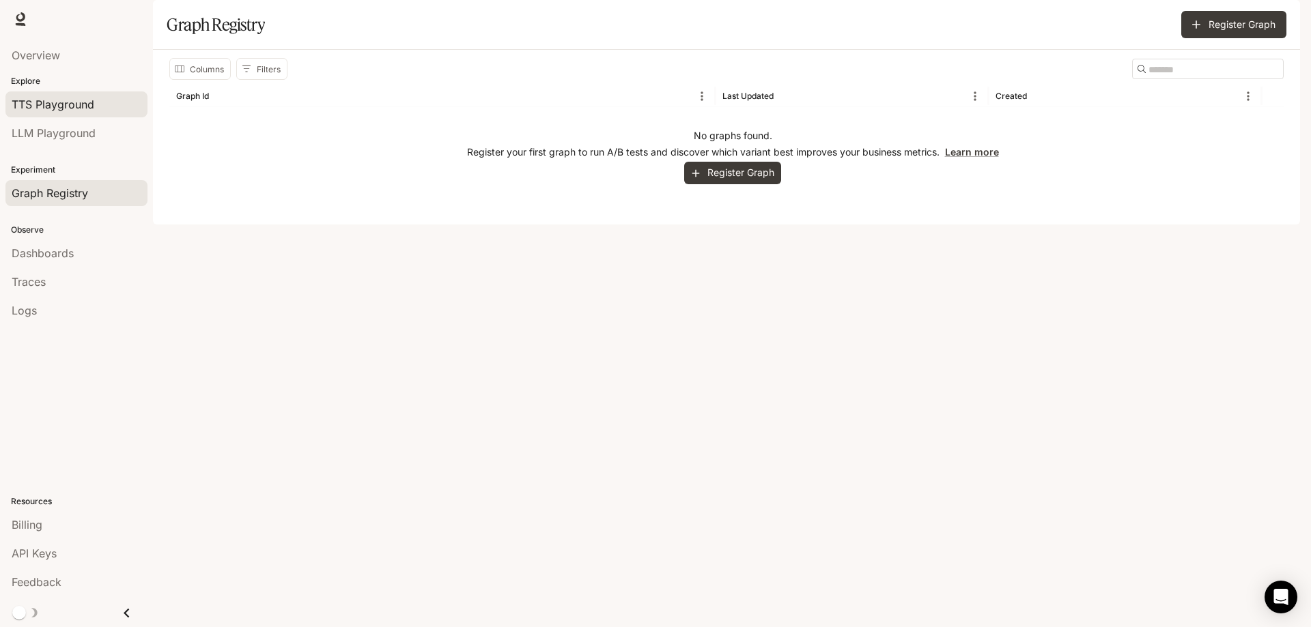
click at [66, 104] on span "TTS Playground" at bounding box center [53, 104] width 83 height 16
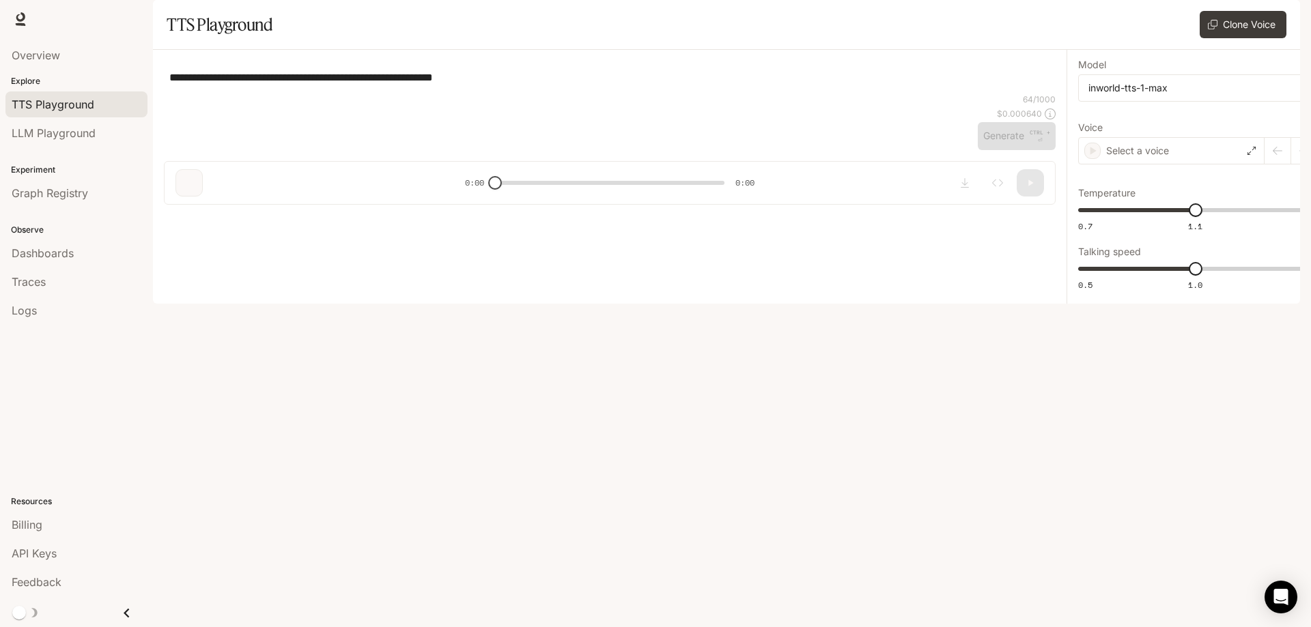
type textarea "**********"
type input "**********"
type input "***"
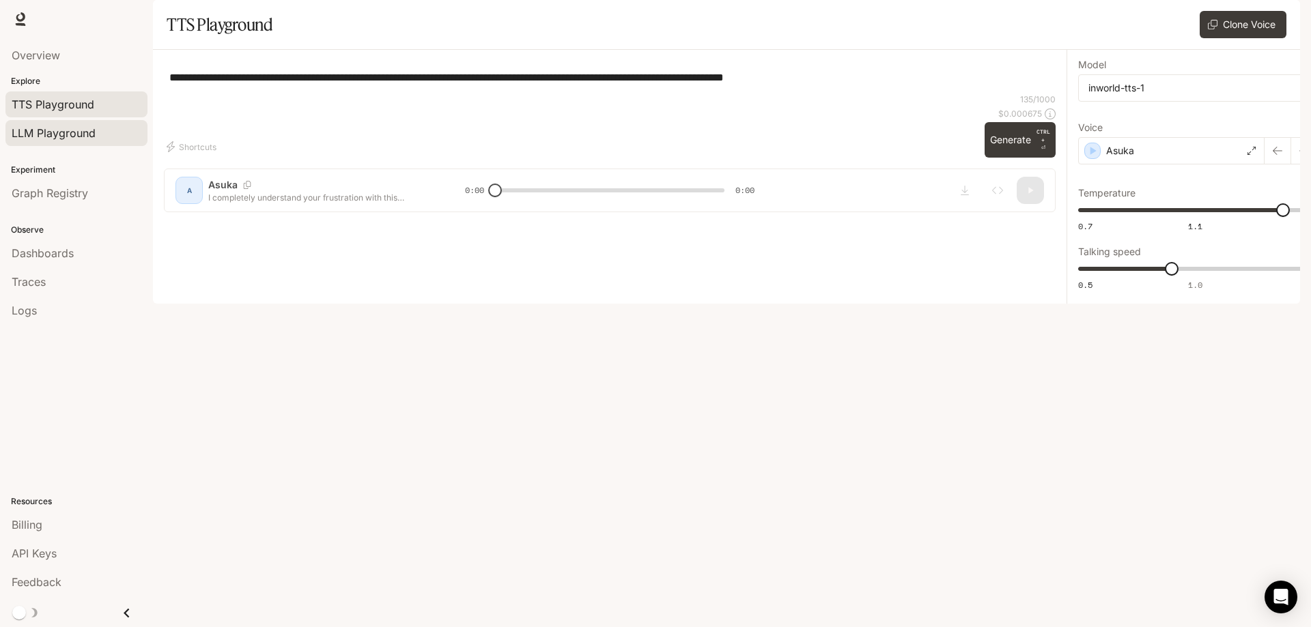
click at [66, 132] on span "LLM Playground" at bounding box center [54, 133] width 84 height 16
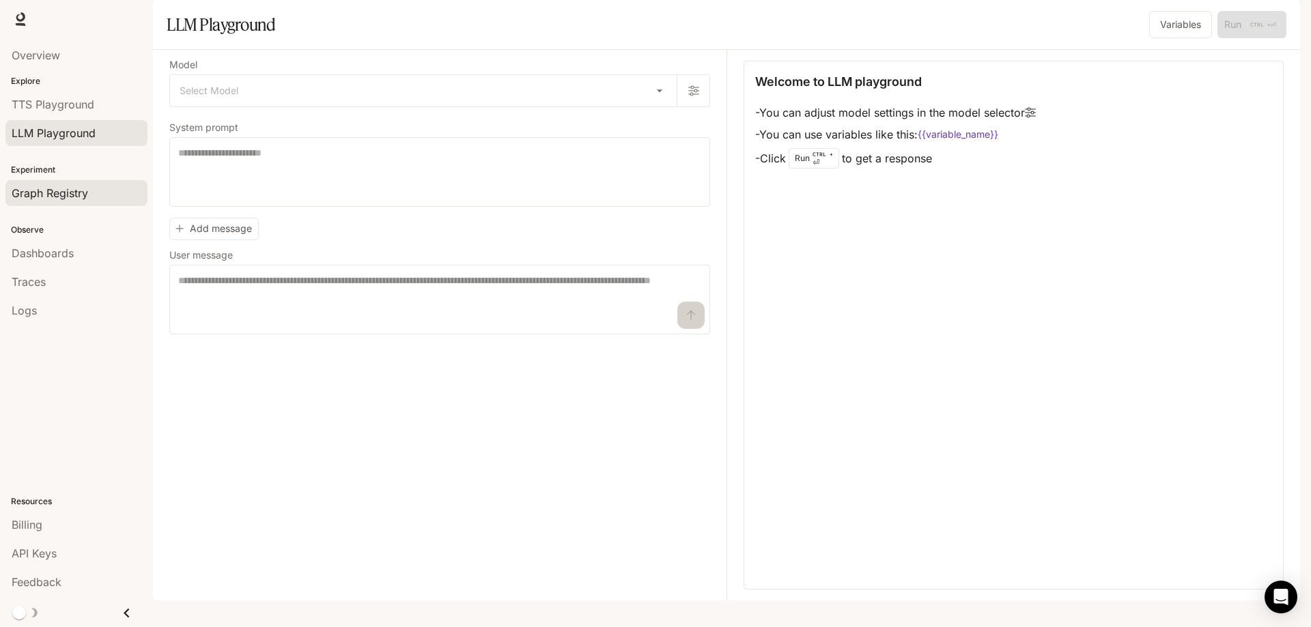
click at [61, 185] on span "Graph Registry" at bounding box center [50, 193] width 76 height 16
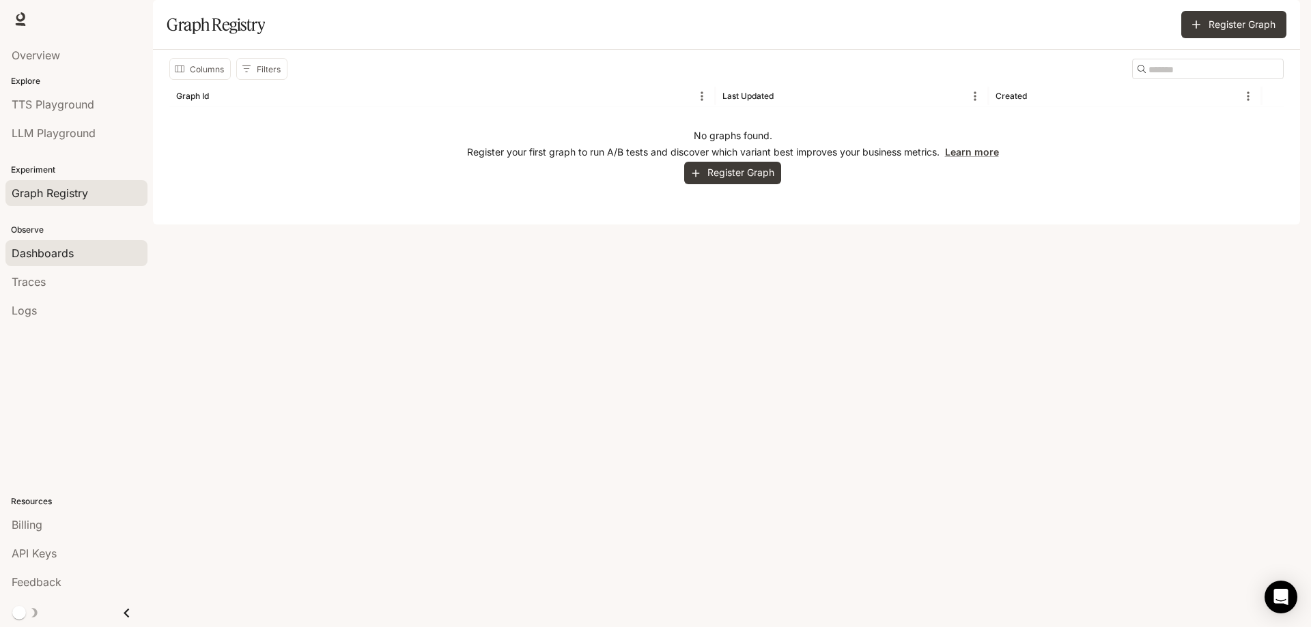
click at [55, 245] on span "Dashboards" at bounding box center [43, 253] width 62 height 16
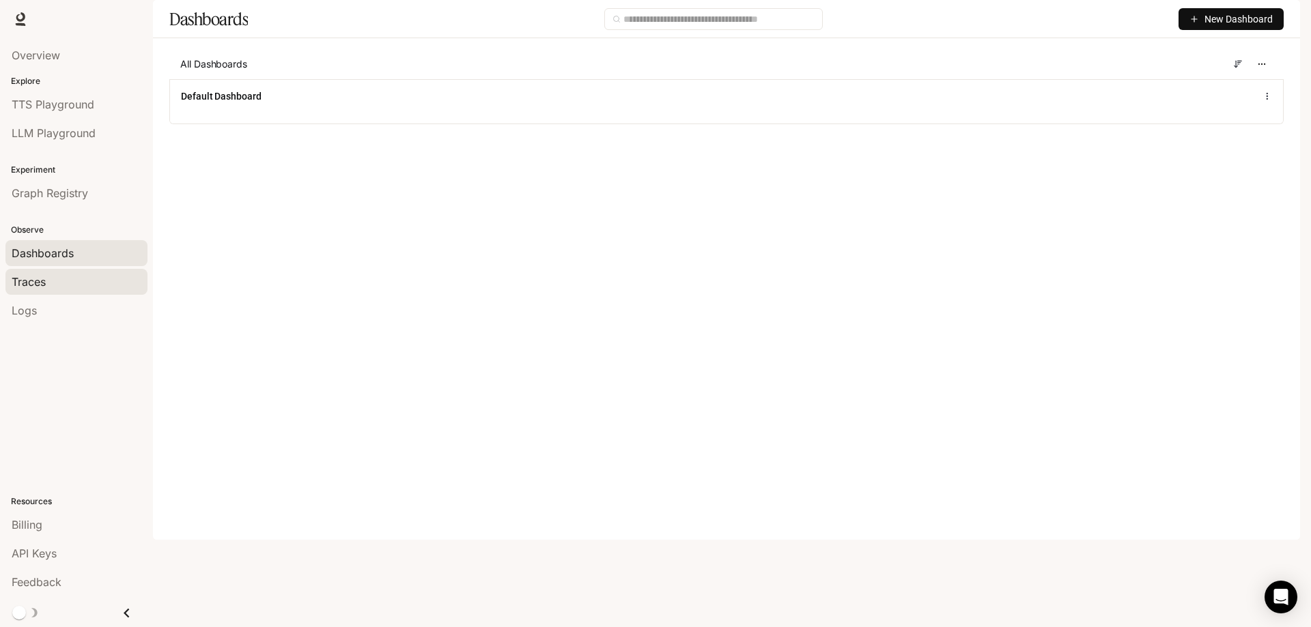
click at [42, 274] on span "Traces" at bounding box center [29, 282] width 34 height 16
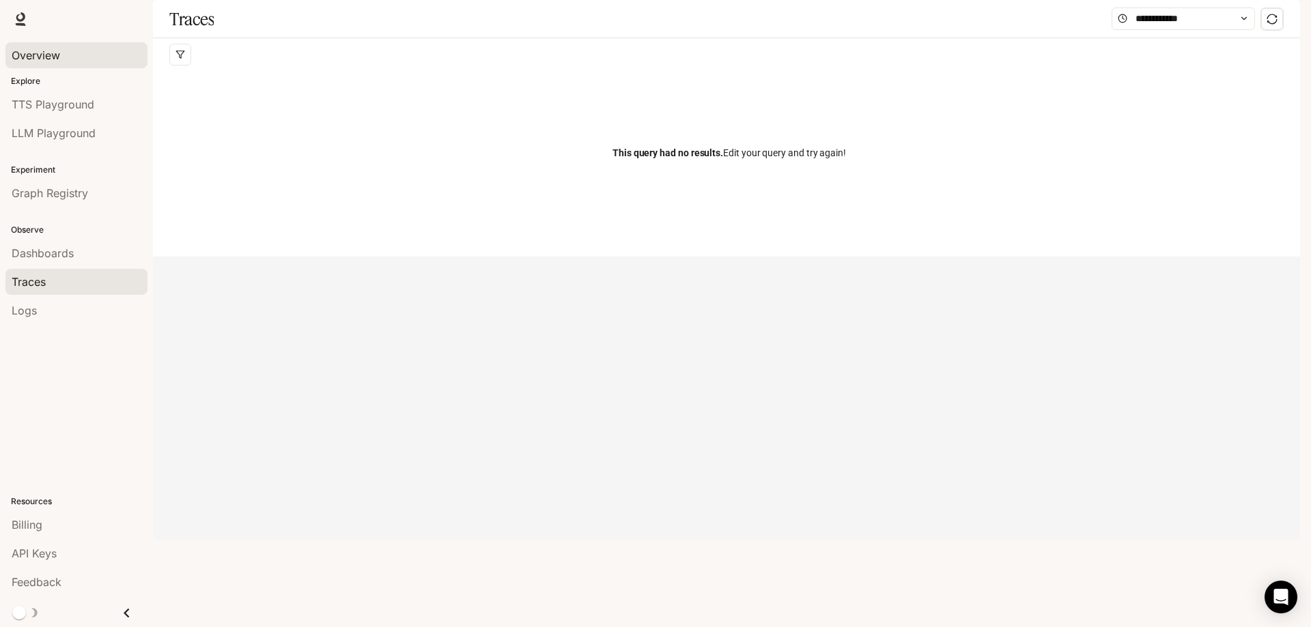
click at [36, 54] on span "Overview" at bounding box center [36, 55] width 48 height 16
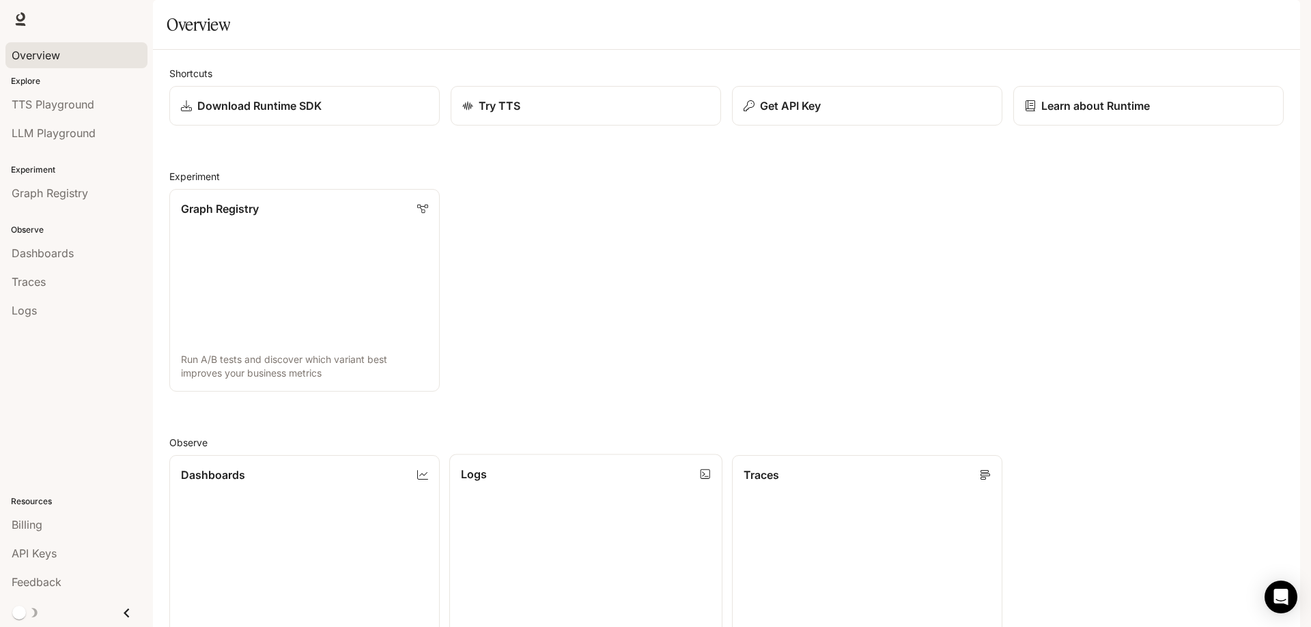
click at [597, 531] on link "Logs Search and filter system logs" at bounding box center [585, 557] width 273 height 205
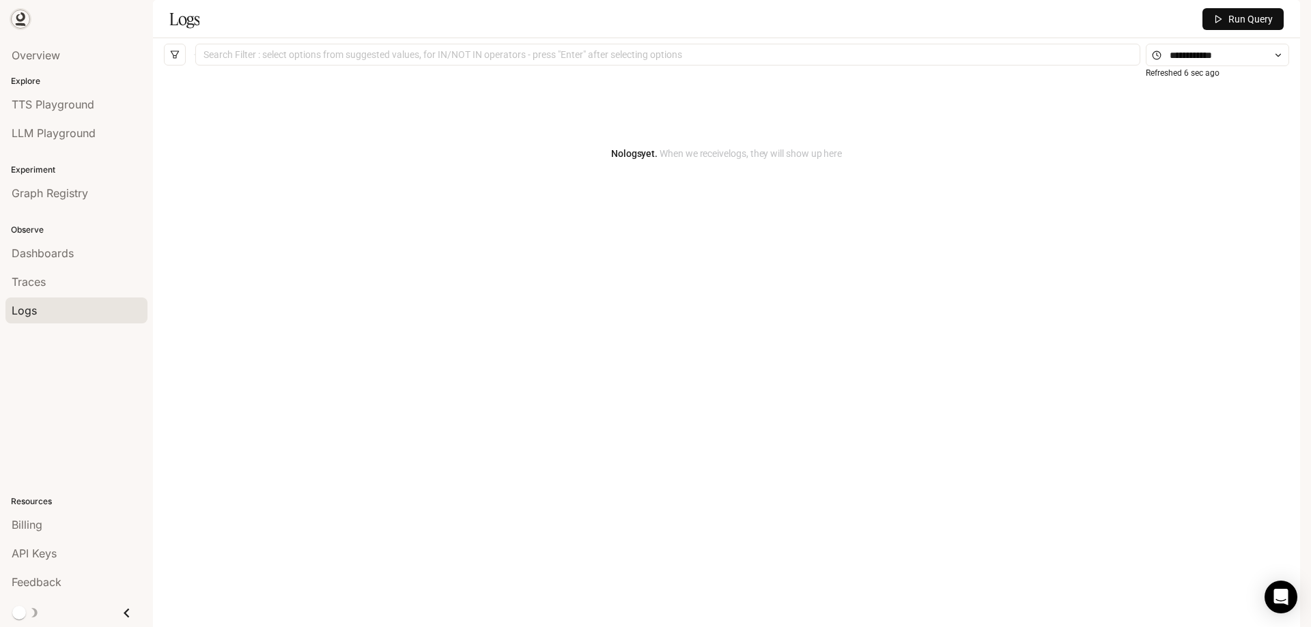
click at [16, 23] on icon at bounding box center [21, 24] width 10 height 3
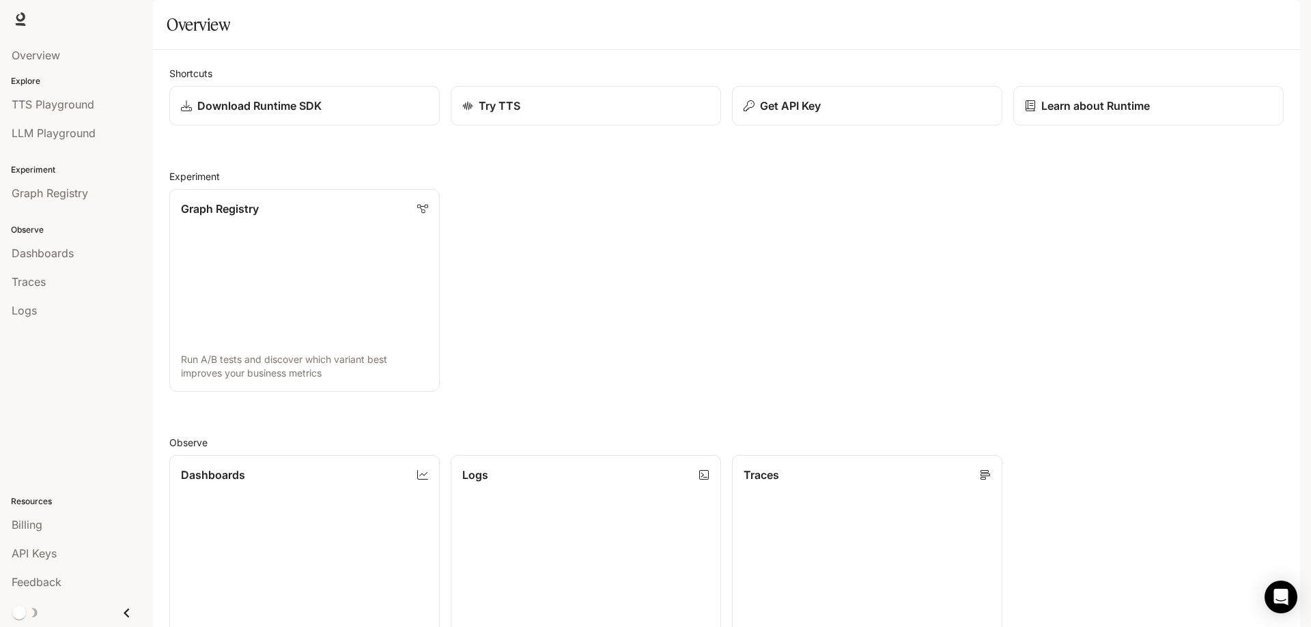
click at [1234, 14] on span "Documentation" at bounding box center [1218, 19] width 68 height 17
click at [1284, 14] on img "button" at bounding box center [1280, 19] width 19 height 19
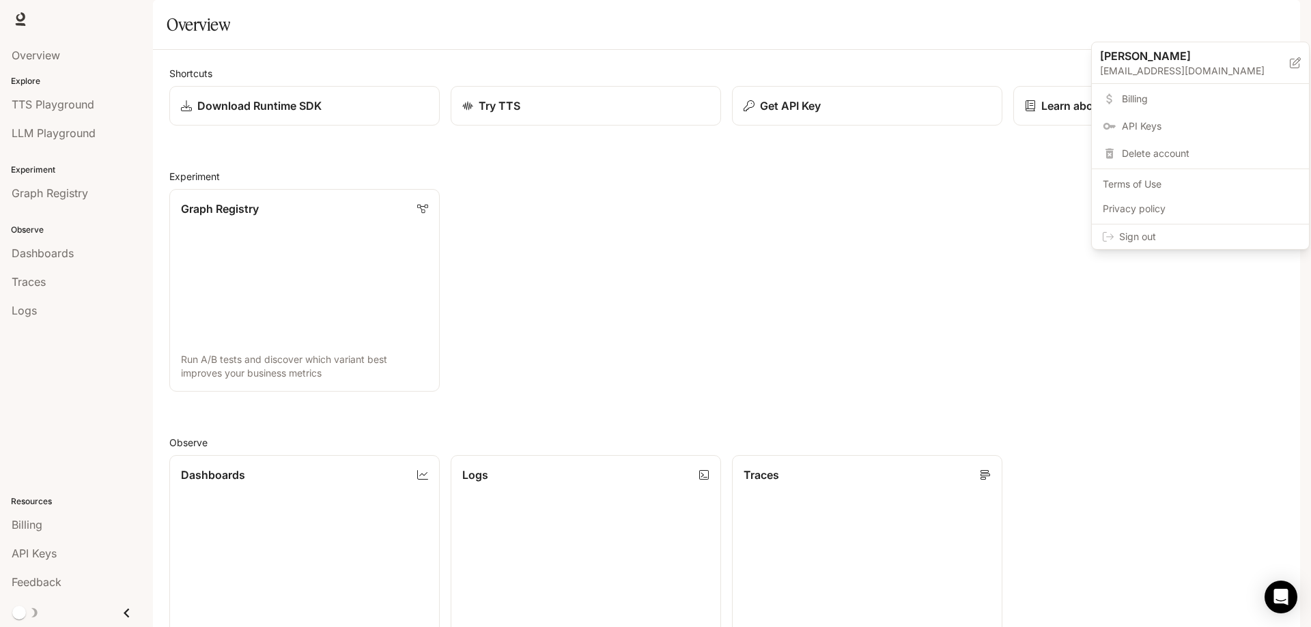
click at [1161, 119] on span "API Keys" at bounding box center [1210, 126] width 176 height 14
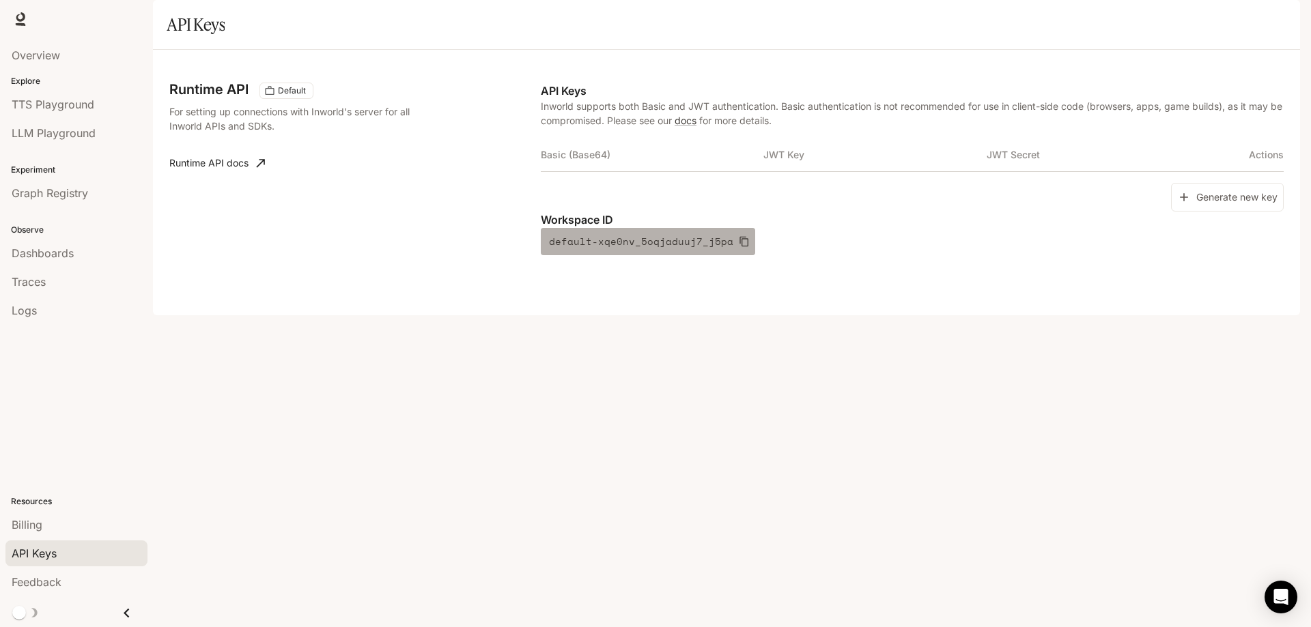
click at [654, 255] on button "default-xqe0nv_5oqjaduuj7_j5pa" at bounding box center [648, 241] width 214 height 27
click at [329, 282] on div "Runtime API Default For setting up connections with Inworld's server for all In…" at bounding box center [726, 182] width 1114 height 233
click at [1212, 18] on span "Documentation" at bounding box center [1218, 19] width 68 height 17
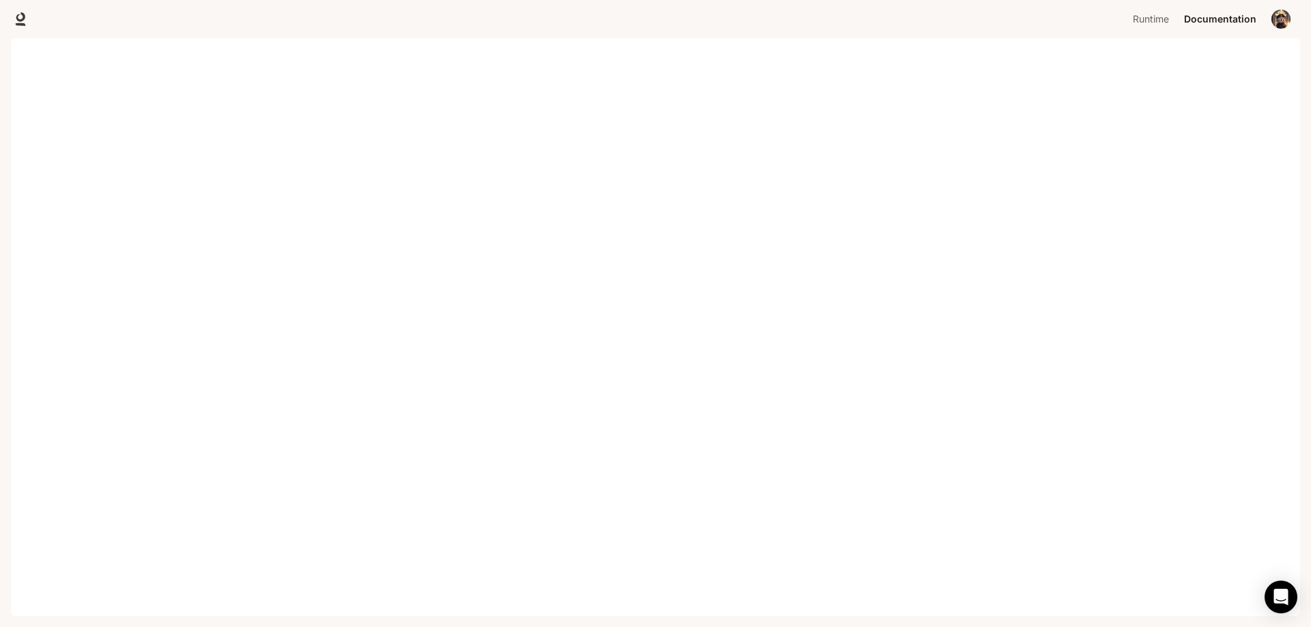
click at [1281, 21] on img "button" at bounding box center [1280, 19] width 19 height 19
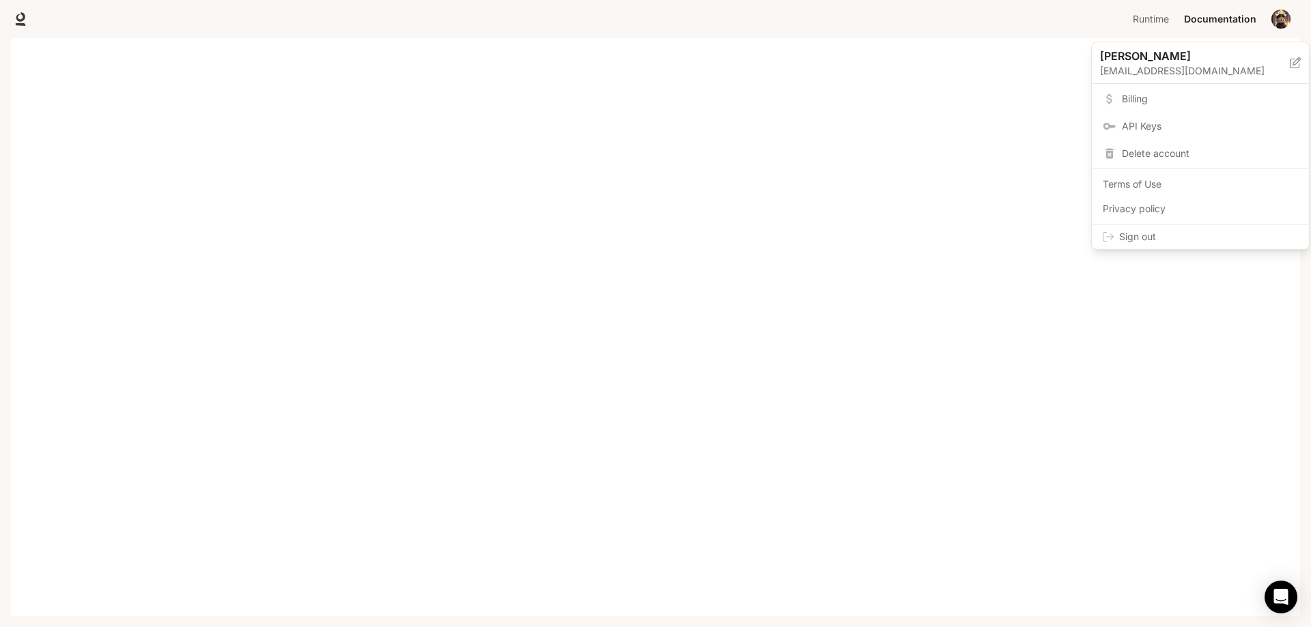
click at [1123, 230] on span "Sign out" at bounding box center [1208, 237] width 179 height 14
